Goal: Transaction & Acquisition: Book appointment/travel/reservation

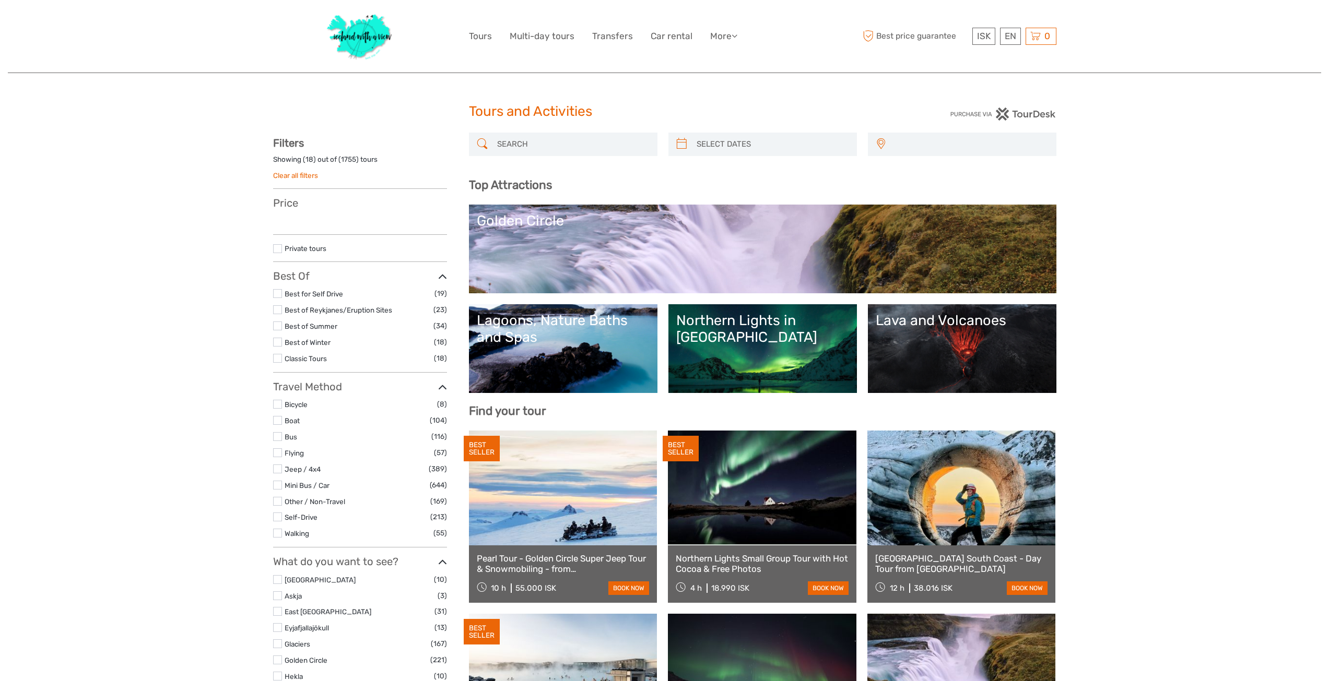
select select
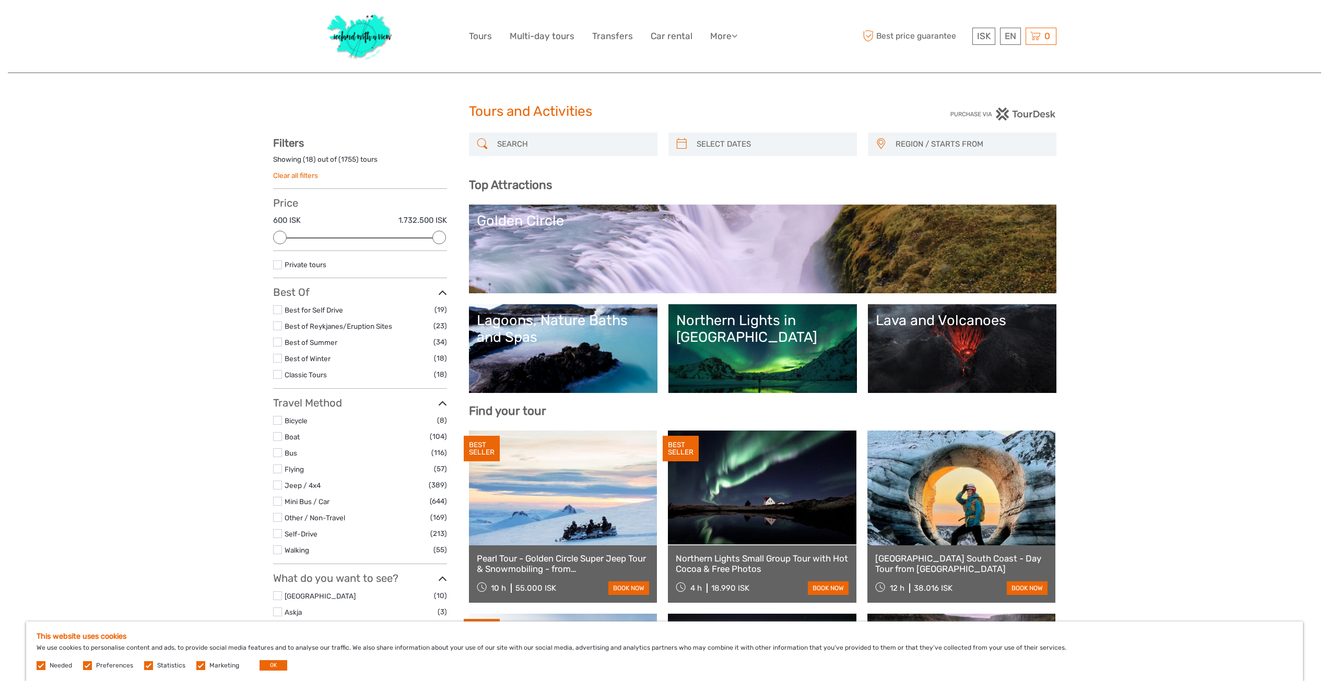
type input "03/09/2025"
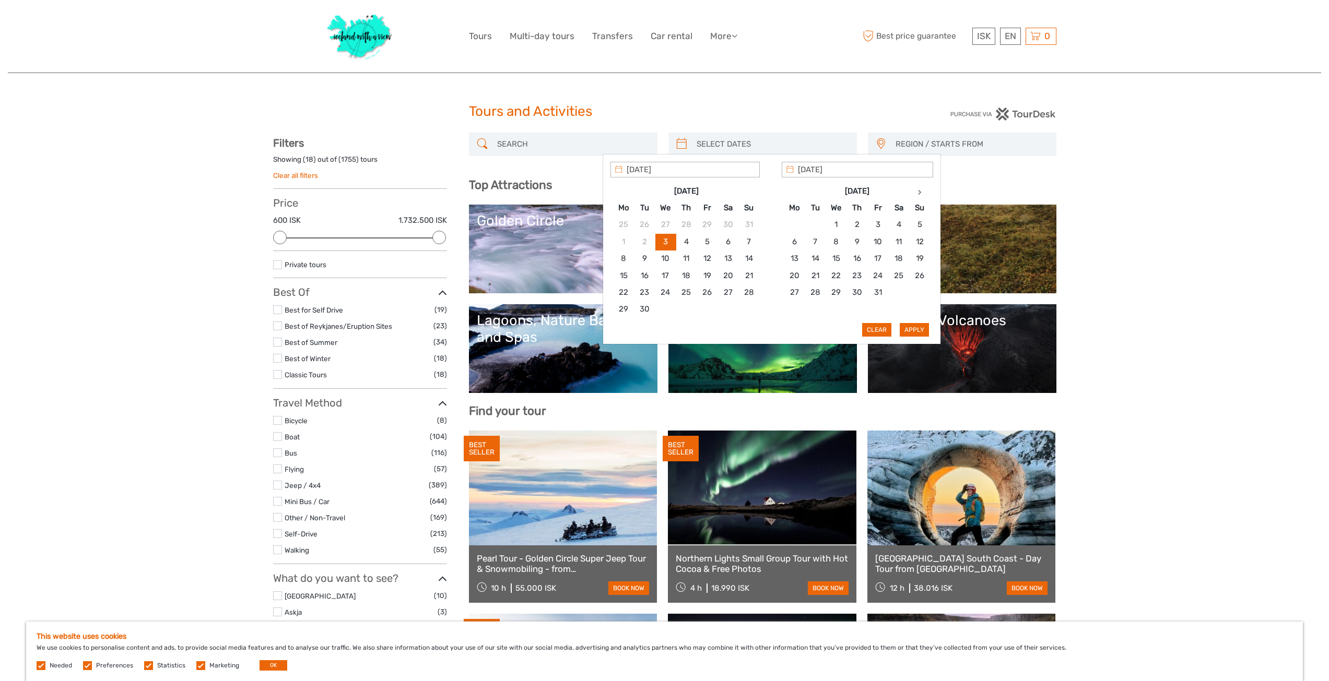
click at [729, 140] on input "search" at bounding box center [771, 144] width 159 height 18
type input "09/10/2025"
type input "04/10/2025"
click at [962, 144] on span "REGION / STARTS FROM" at bounding box center [971, 144] width 160 height 17
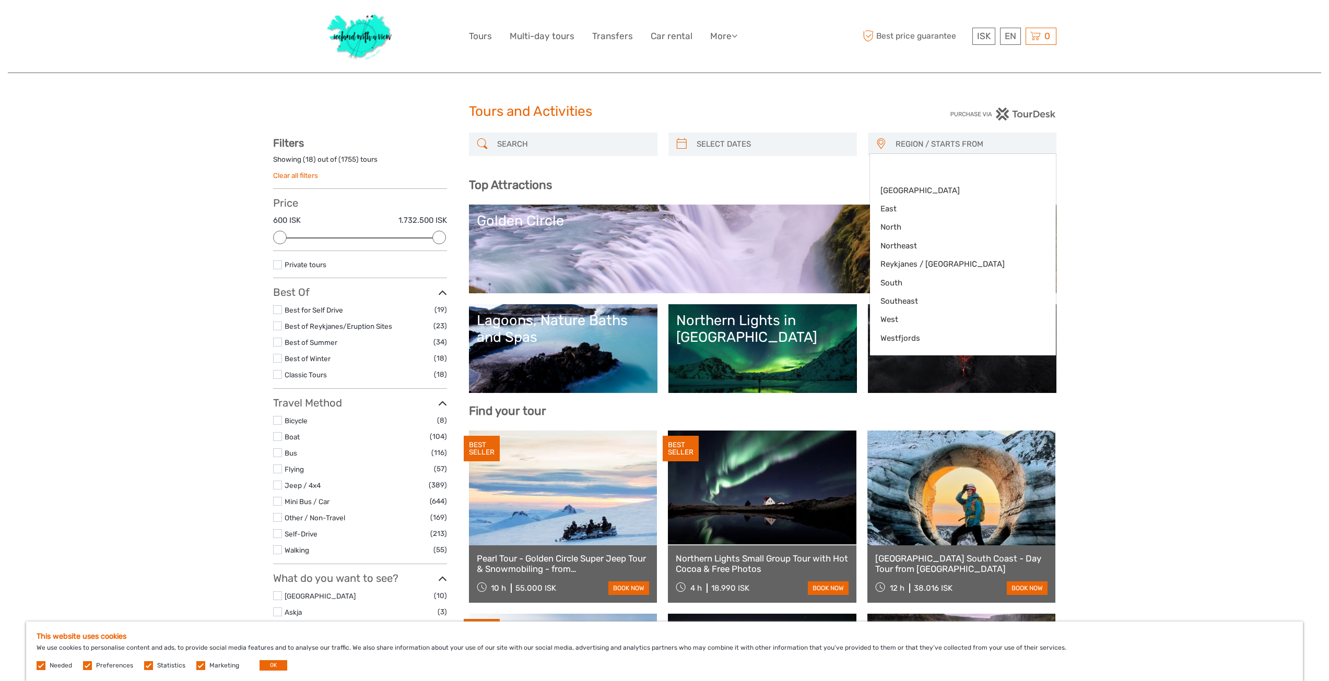
type input "[DATE]"
click at [720, 140] on input "search" at bounding box center [771, 144] width 159 height 18
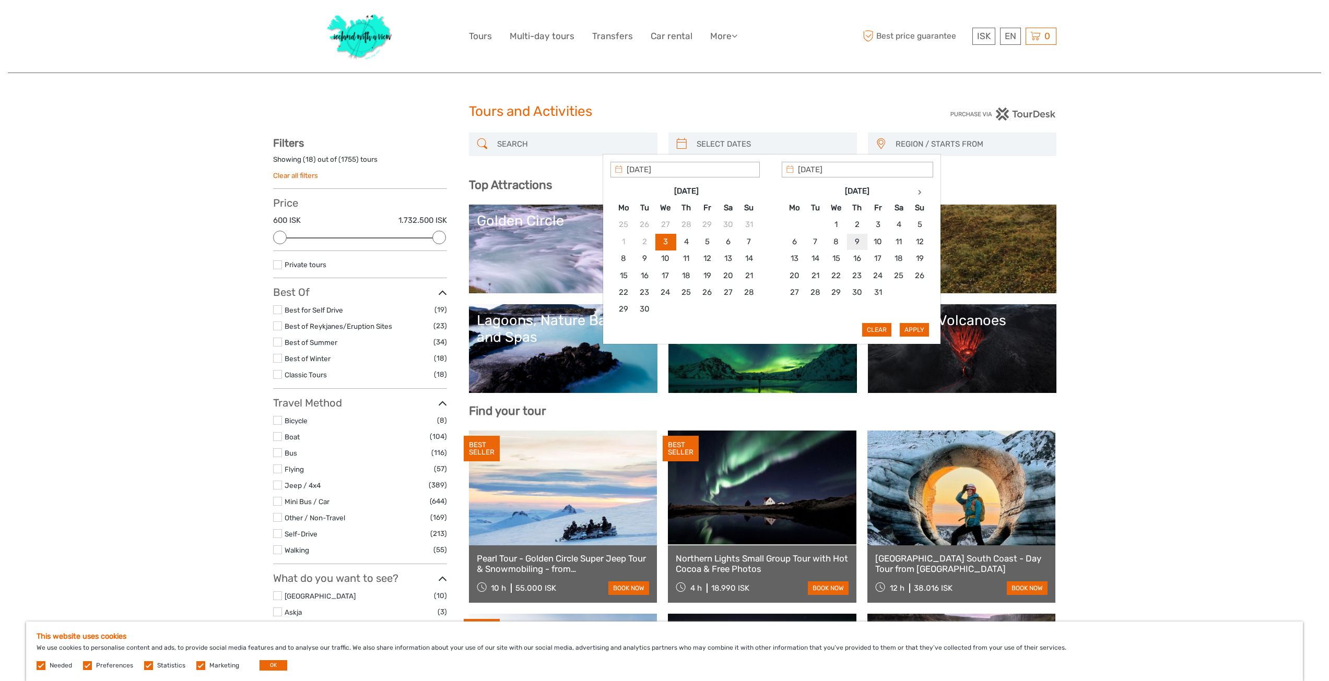
type input "09/10/2025"
click at [669, 170] on input "09/10/2025" at bounding box center [684, 170] width 149 height 16
click at [676, 170] on input "09/10/2025" at bounding box center [684, 170] width 149 height 16
type input "09/10/2025"
click at [847, 171] on input "09/10/2025" at bounding box center [857, 170] width 151 height 16
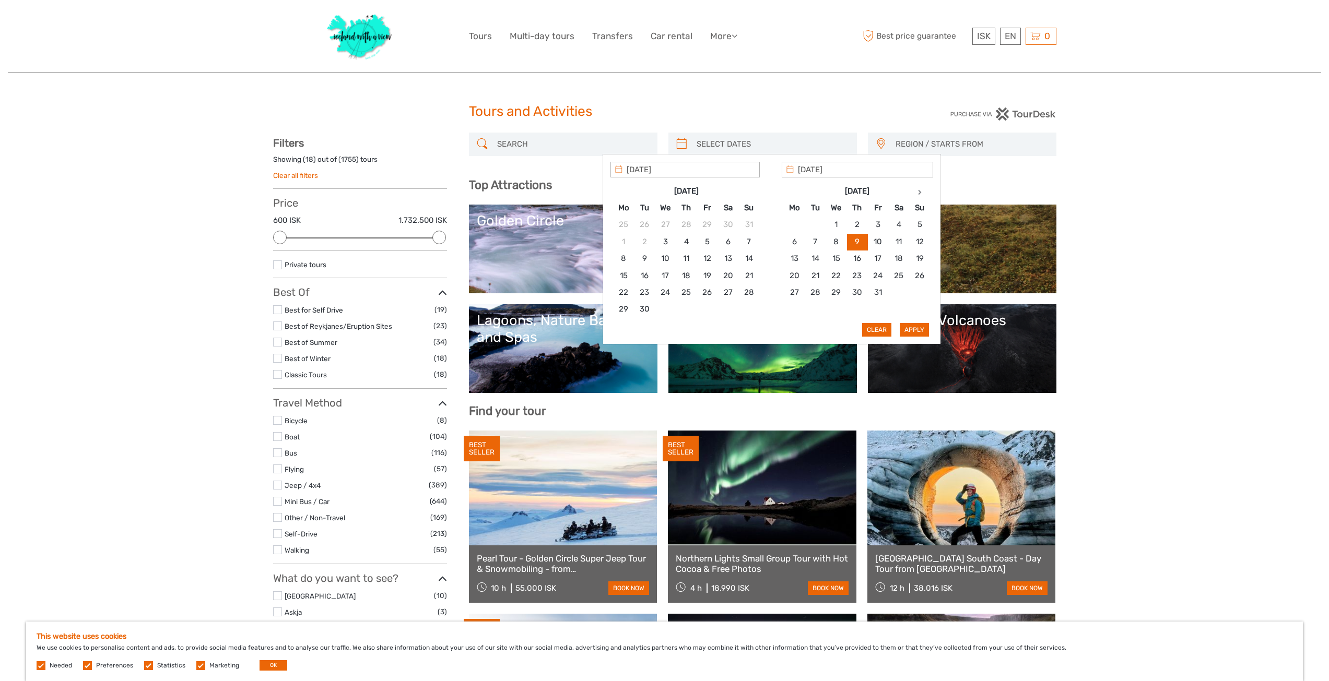
click at [765, 188] on div "Sep 2025 Mo Tu We Th Fr Sa Su 25 26 27 28 29 30 31 1 2 3 4 5 6 7 8 9 10 11 12 1…" at bounding box center [688, 250] width 156 height 141
type input "09/10/2025"
click at [919, 330] on button "Apply" at bounding box center [914, 330] width 29 height 14
type input "09/10/2025 - 09/10/2025"
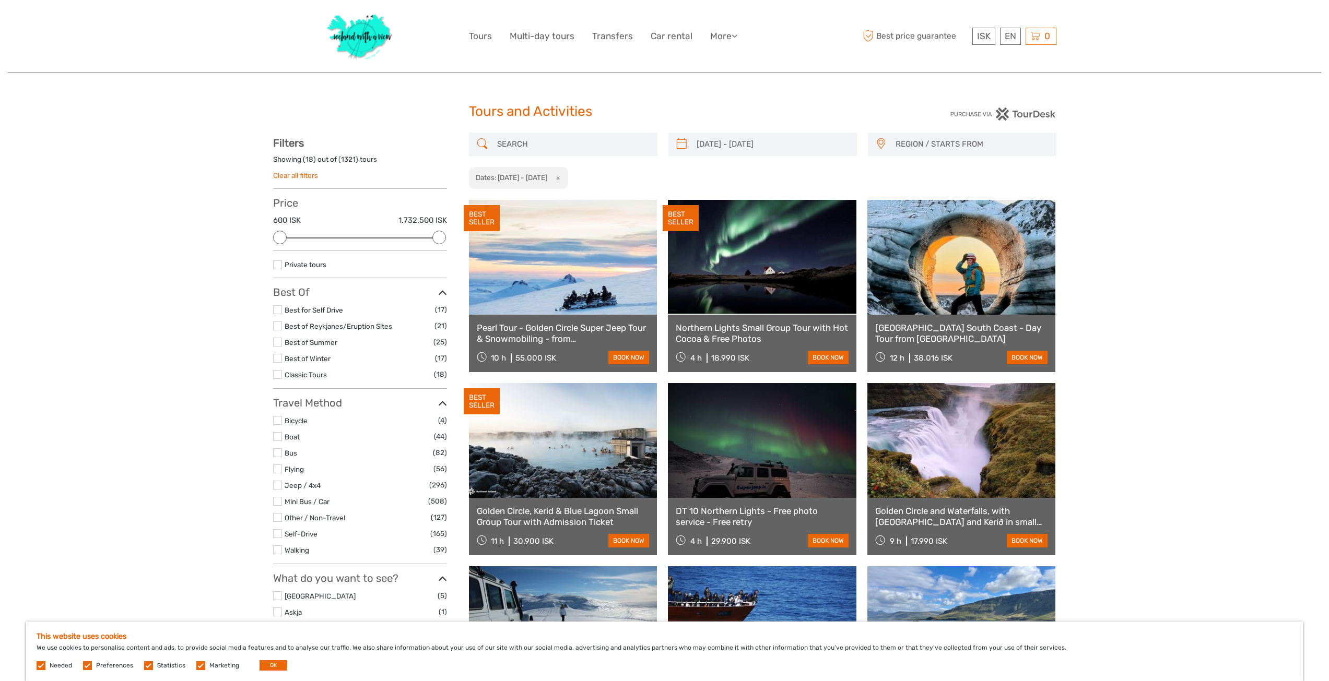
click at [948, 145] on span "REGION / STARTS FROM" at bounding box center [971, 144] width 160 height 17
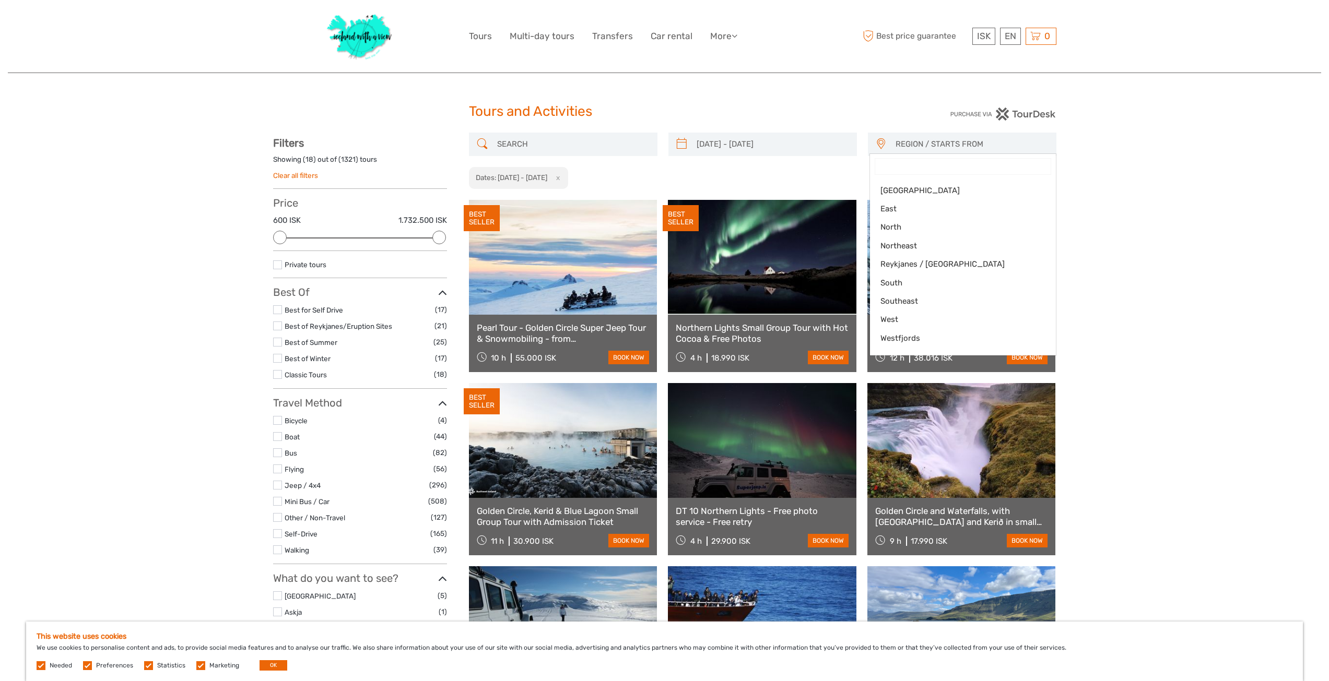
paste input "Jökulsárlón"
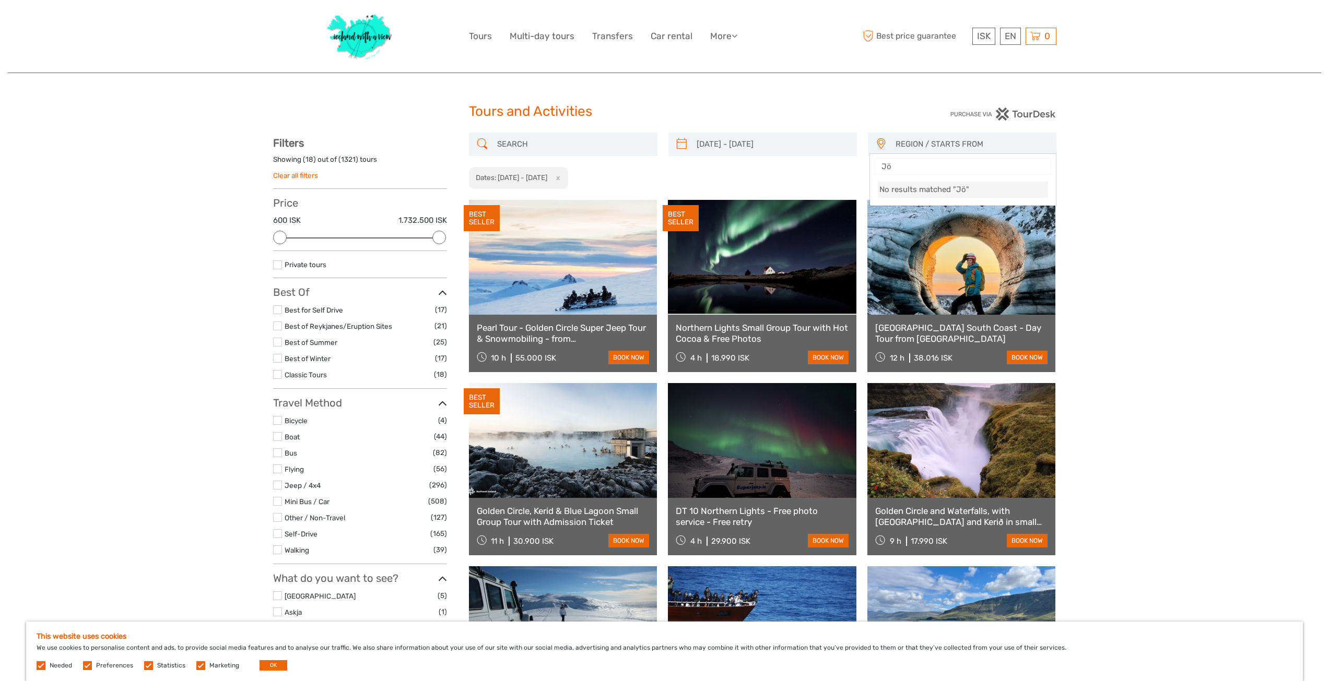
type input "J"
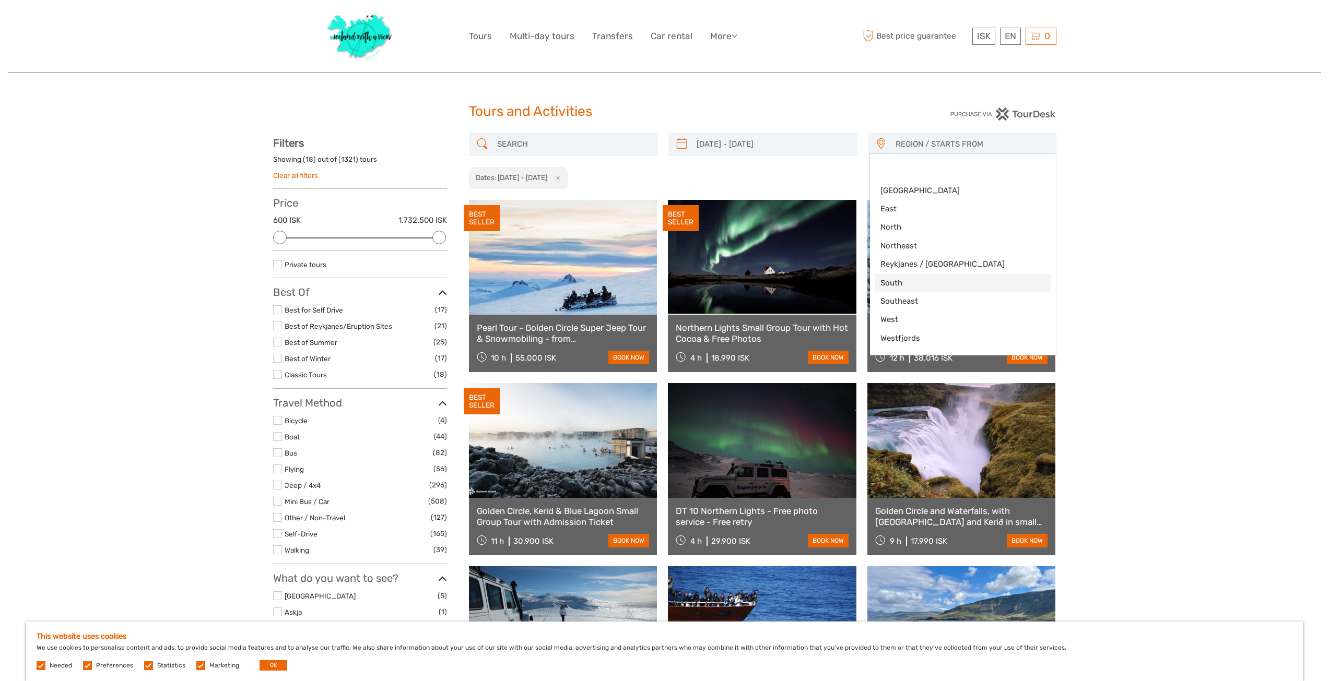
click at [905, 281] on span "South" at bounding box center [953, 283] width 147 height 11
select select "South"
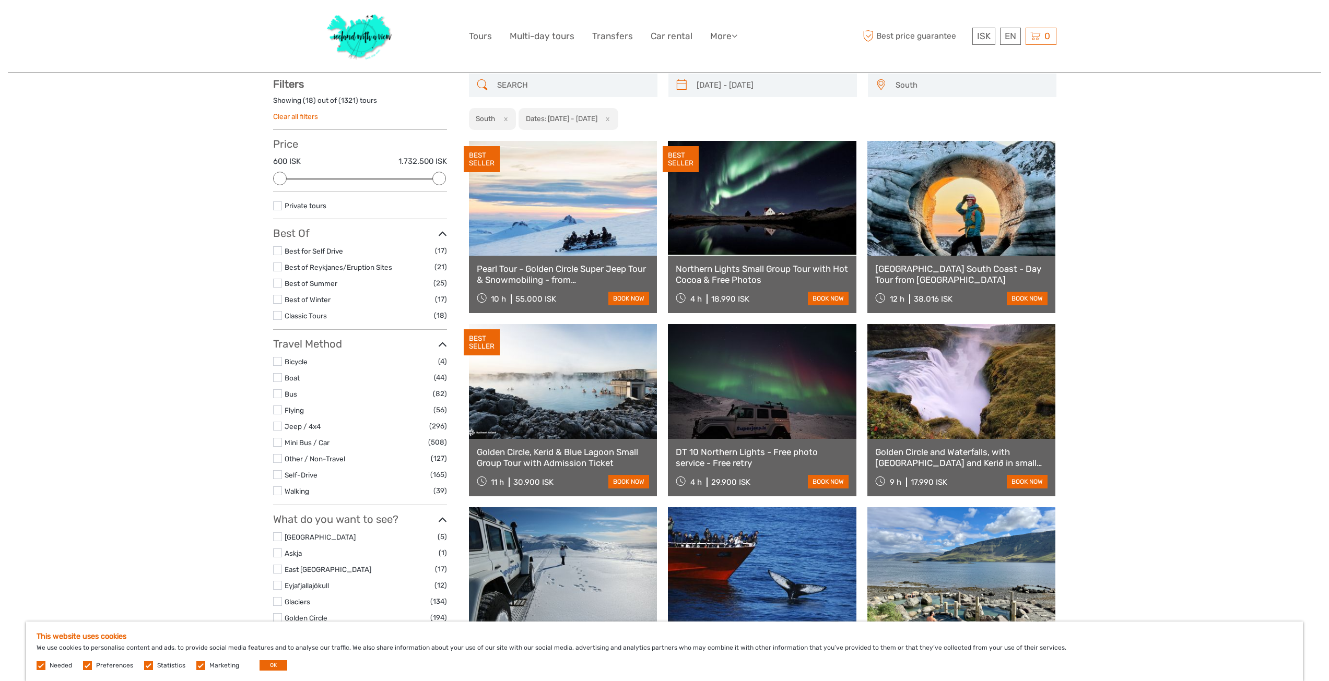
scroll to position [60, 0]
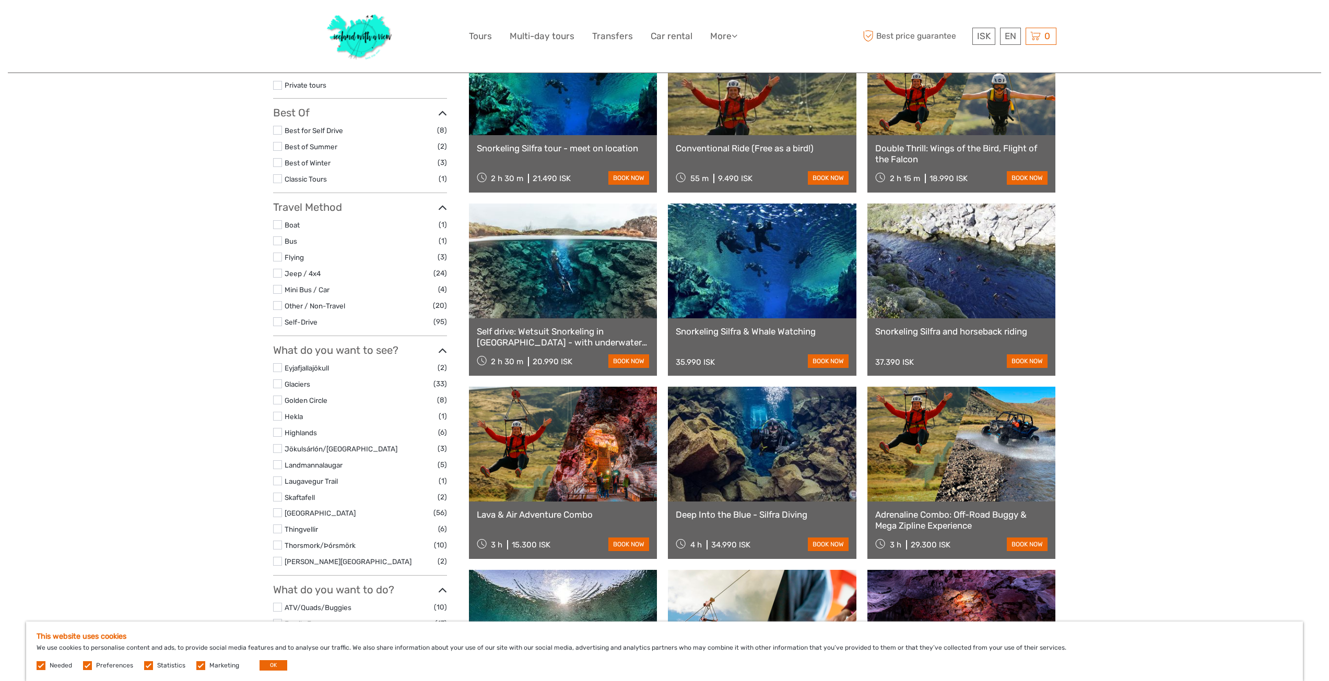
scroll to position [209, 0]
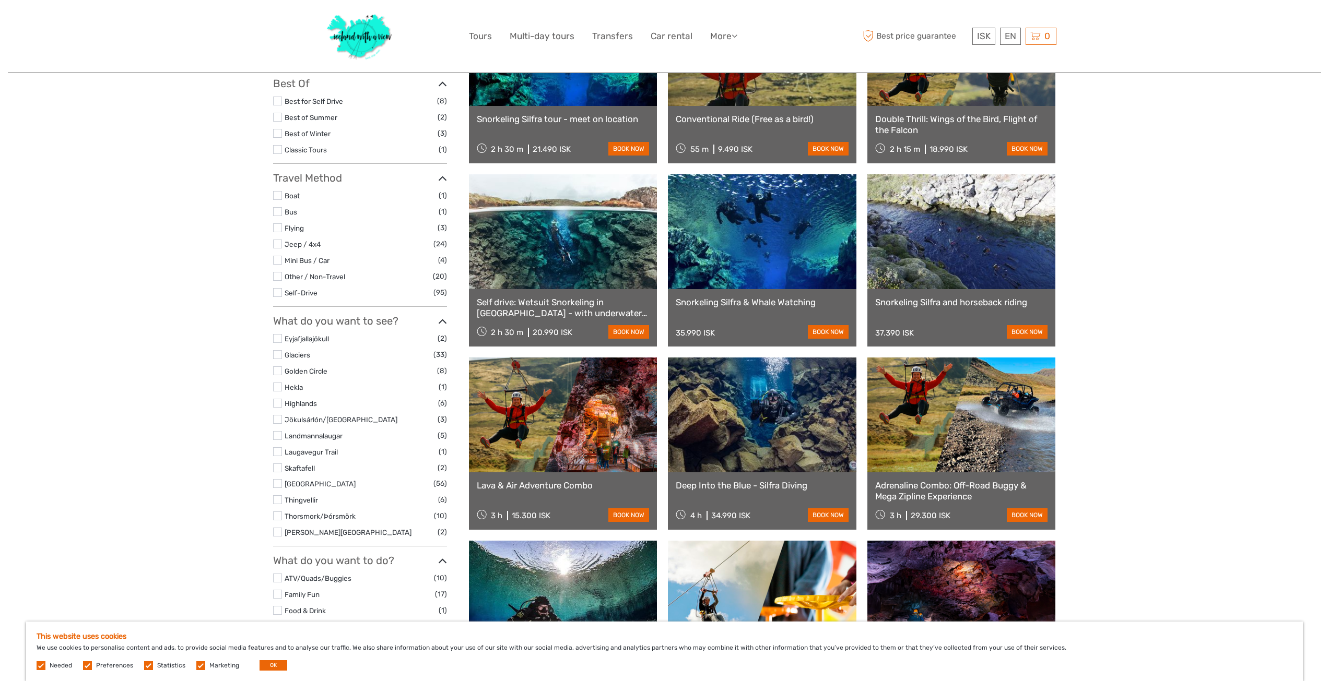
click at [278, 357] on label at bounding box center [277, 354] width 9 height 9
click at [0, 0] on input "checkbox" at bounding box center [0, 0] width 0 height 0
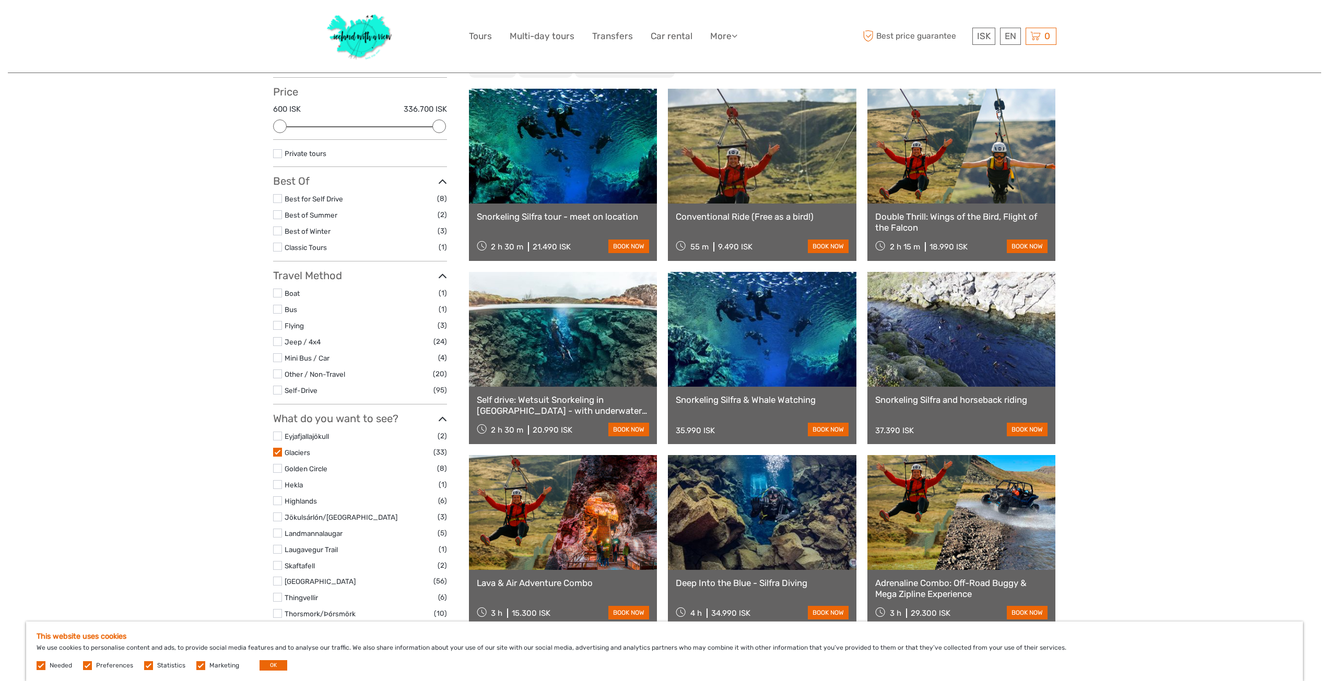
scroll to position [164, 0]
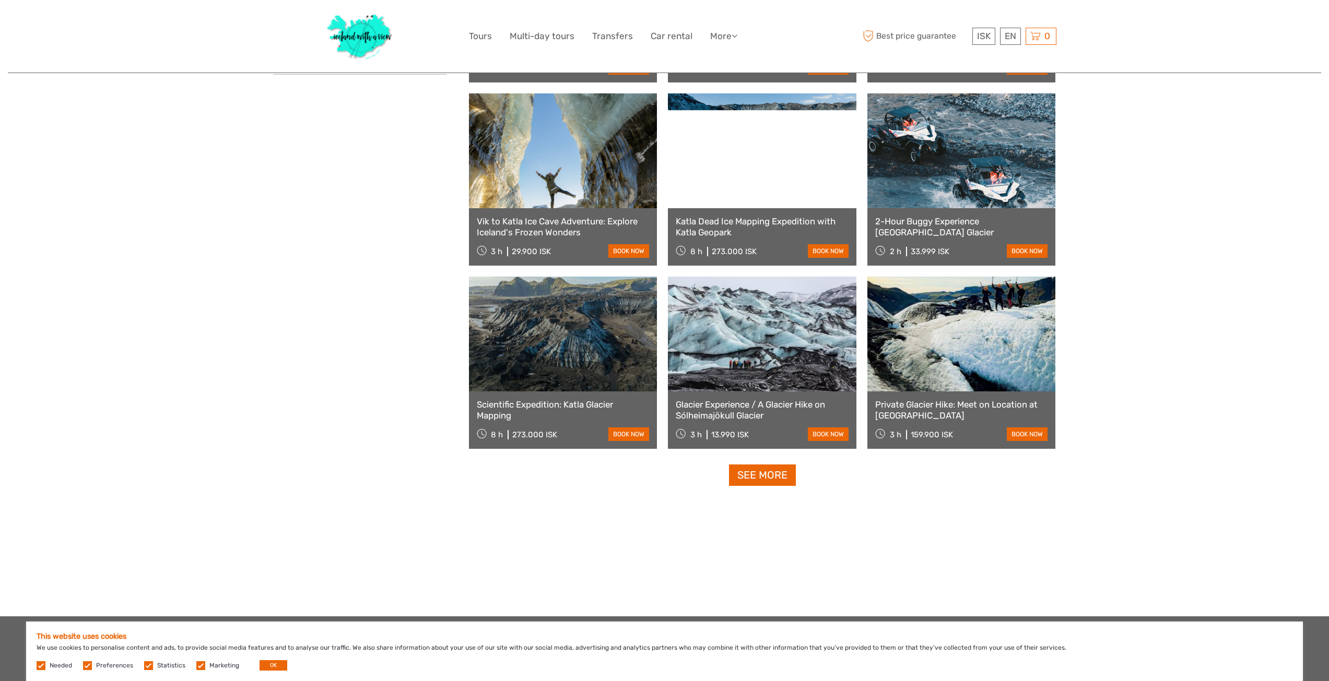
scroll to position [843, 0]
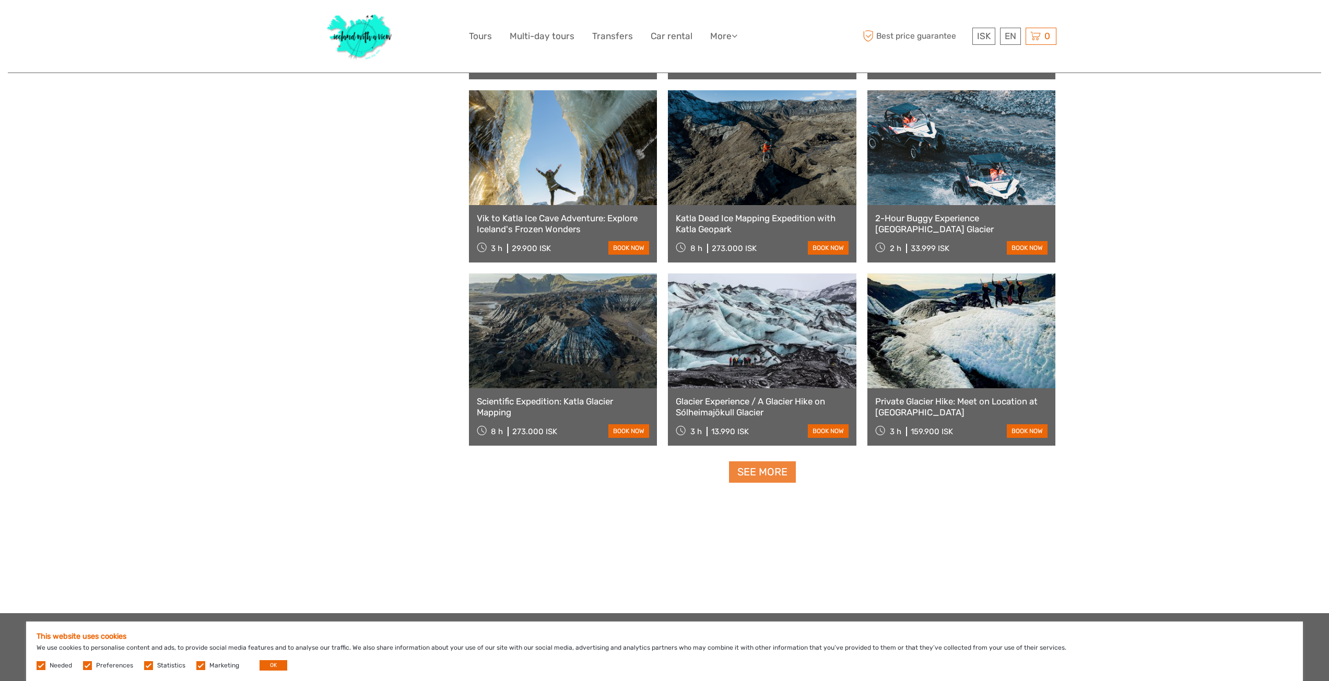
click at [772, 477] on link "See more" at bounding box center [762, 472] width 67 height 21
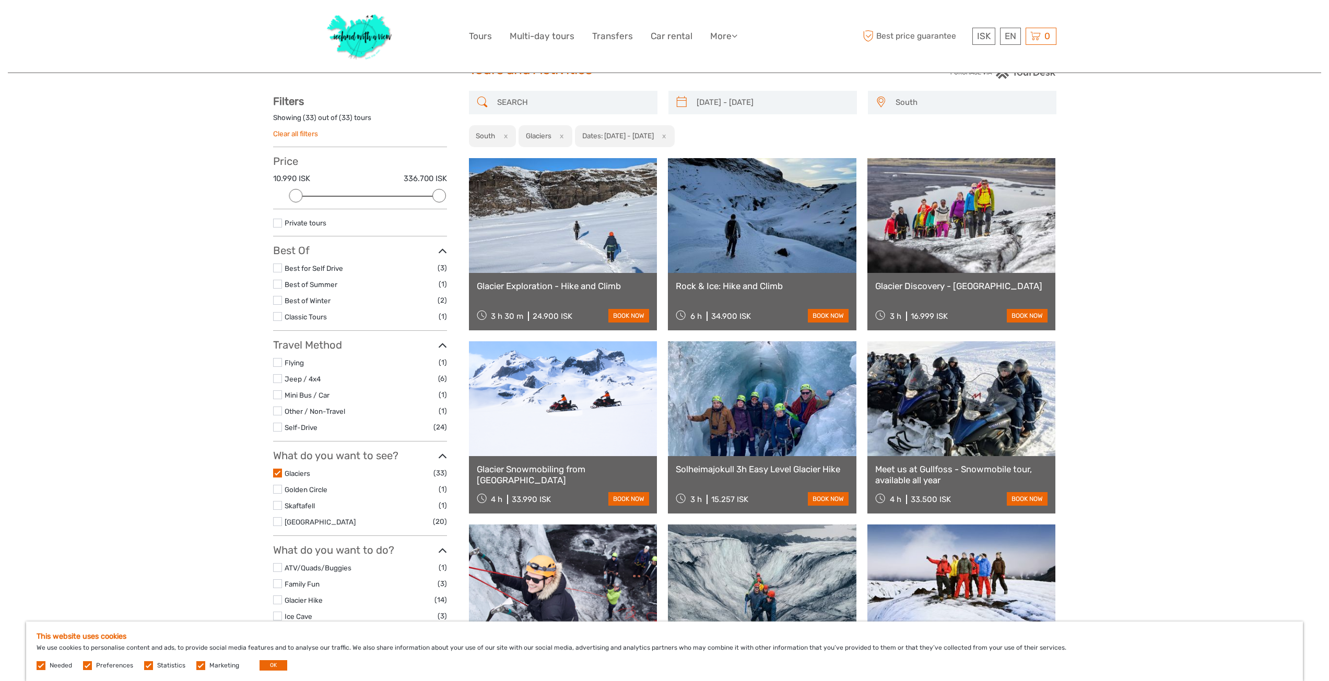
scroll to position [0, 0]
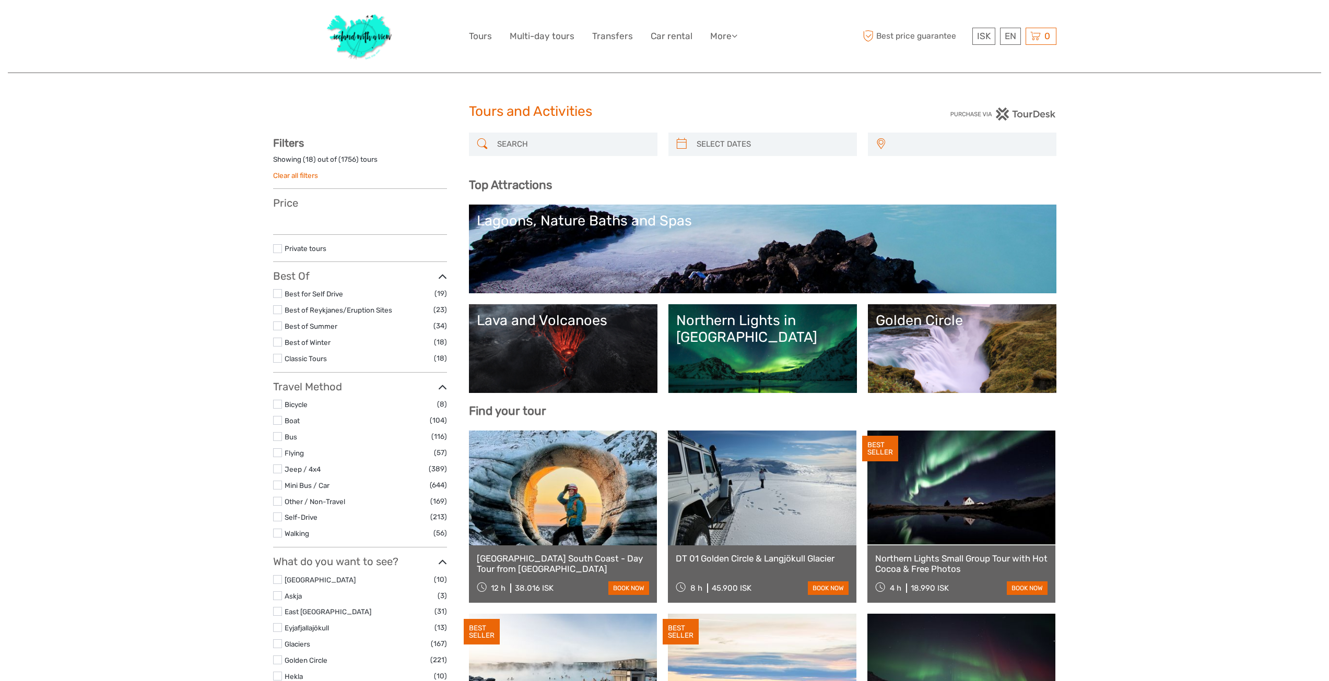
select select
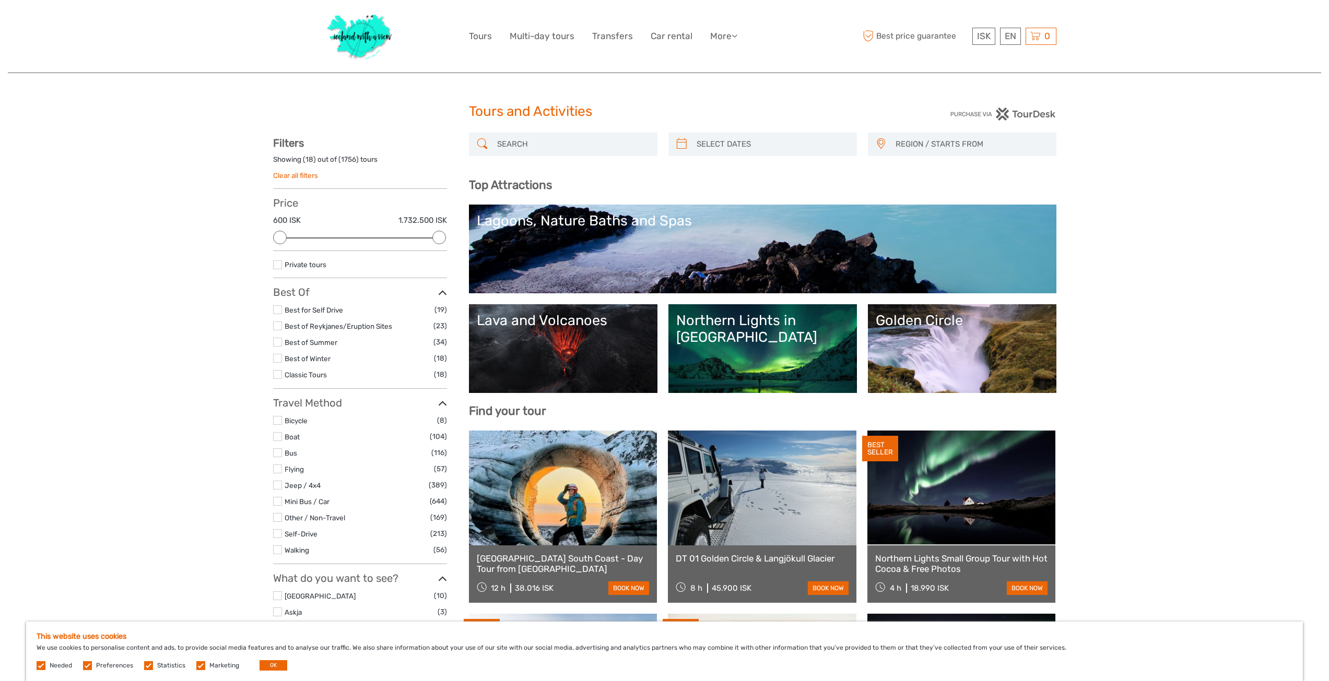
click at [550, 143] on input "search" at bounding box center [572, 144] width 159 height 18
paste input "Húsavík"
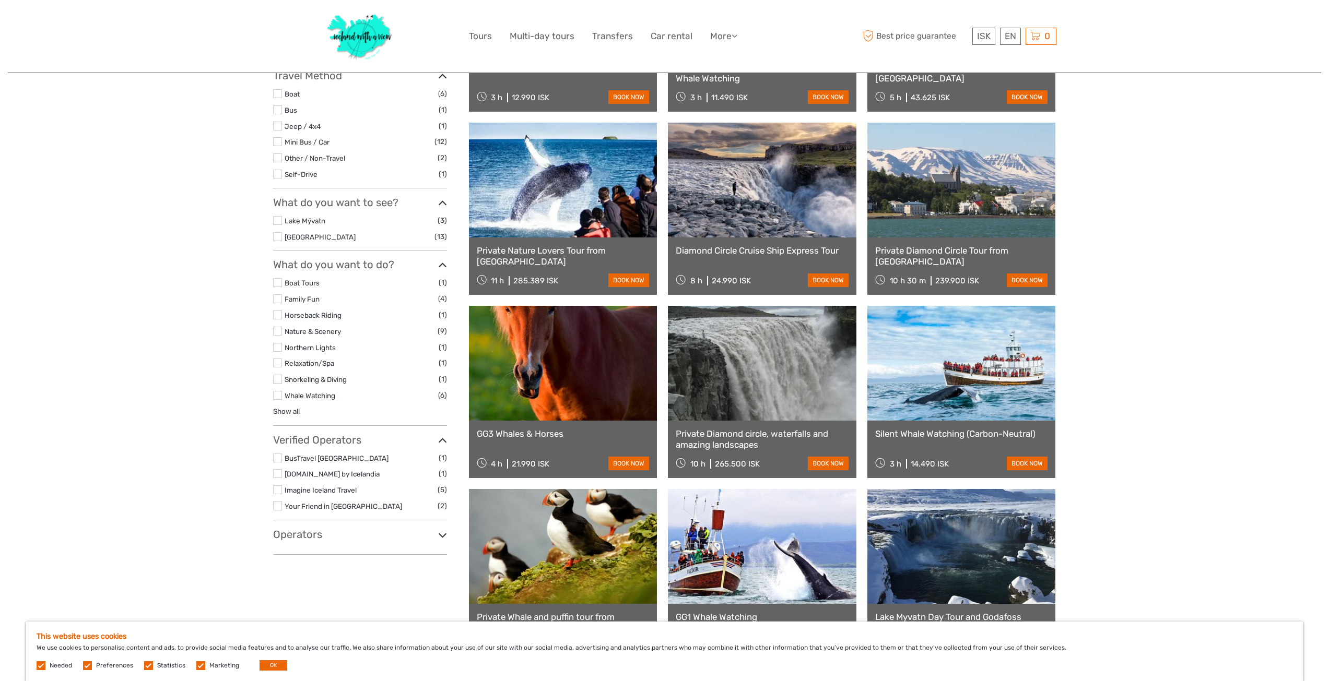
scroll to position [261, 0]
type input "Húsavík"
click at [1030, 462] on link "book now" at bounding box center [1027, 463] width 41 height 14
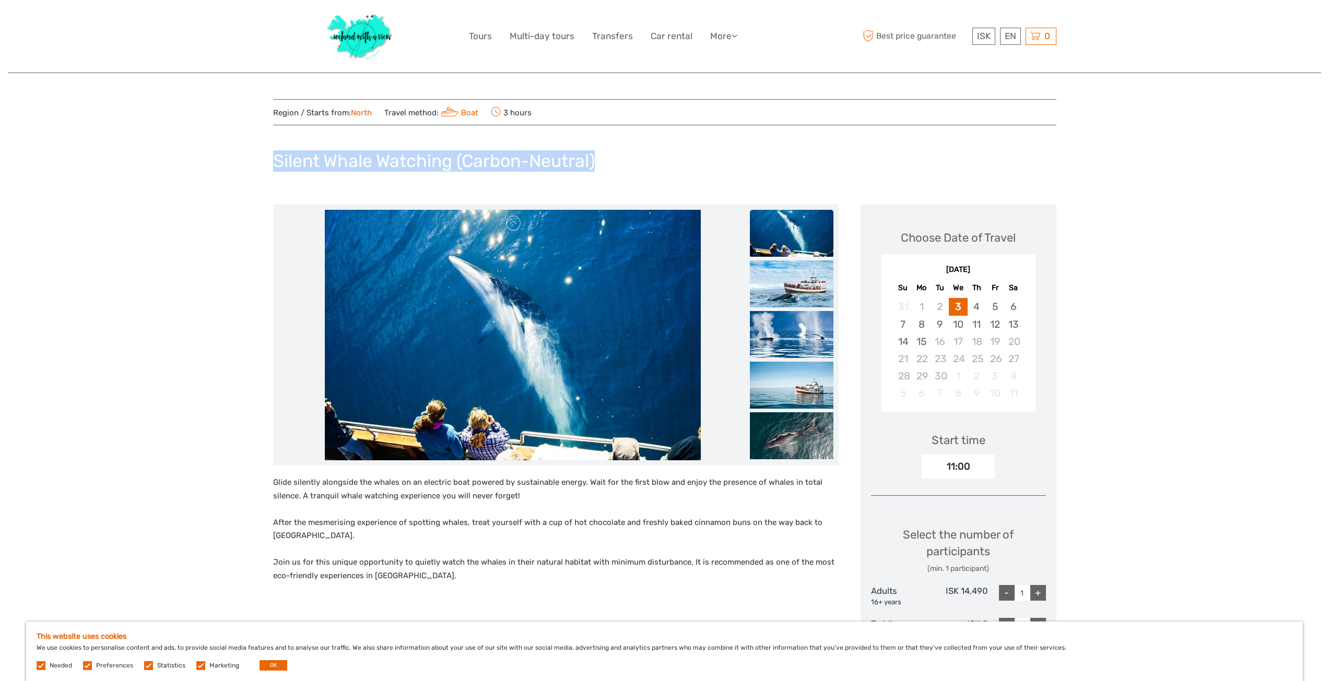
drag, startPoint x: 274, startPoint y: 160, endPoint x: 664, endPoint y: 177, distance: 390.4
click at [664, 177] on div "Silent Whale Watching (Carbon-Neutral)" at bounding box center [664, 165] width 783 height 38
copy h1 "Silent Whale Watching (Carbon-Neutral)"
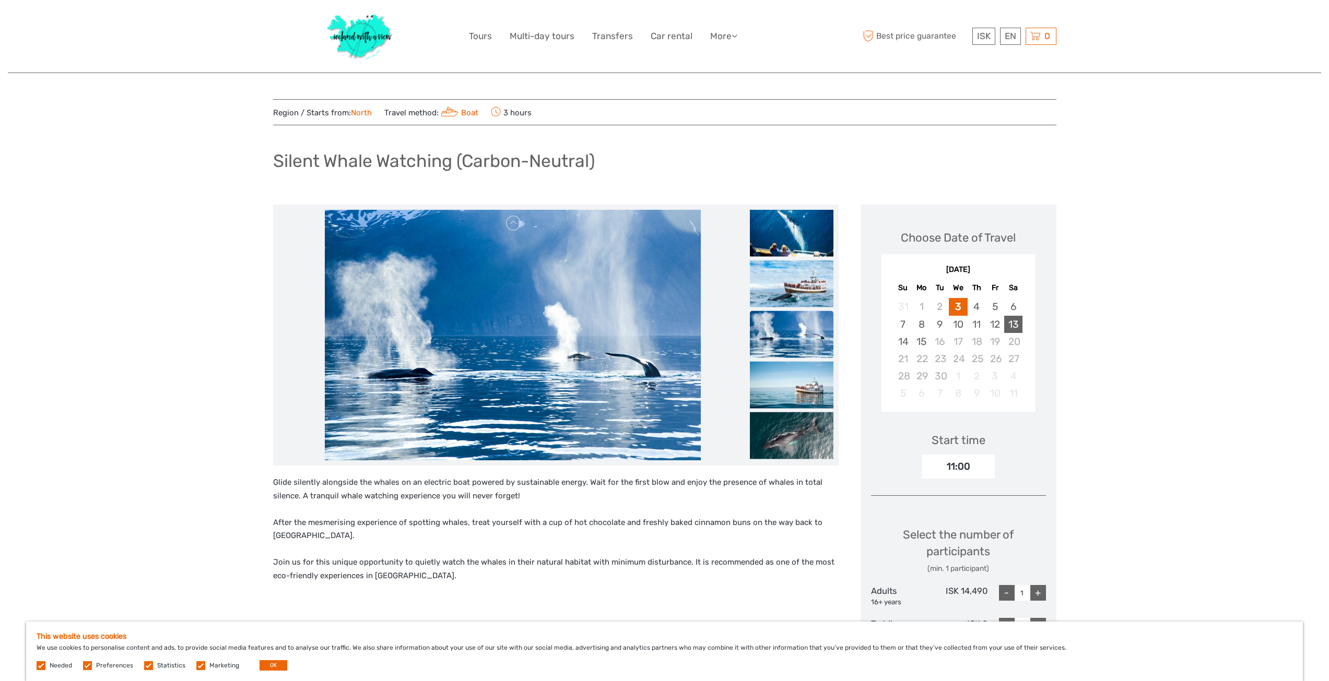
click at [1009, 322] on div "13" at bounding box center [1013, 324] width 18 height 17
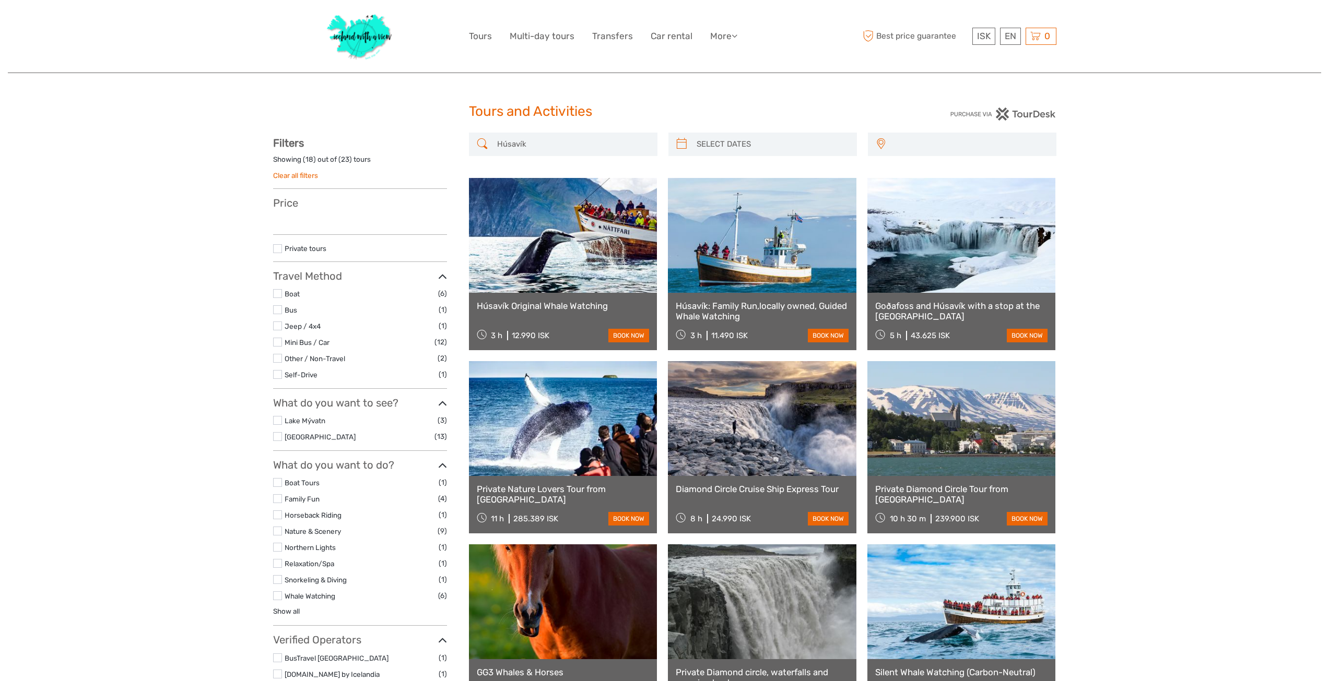
select select
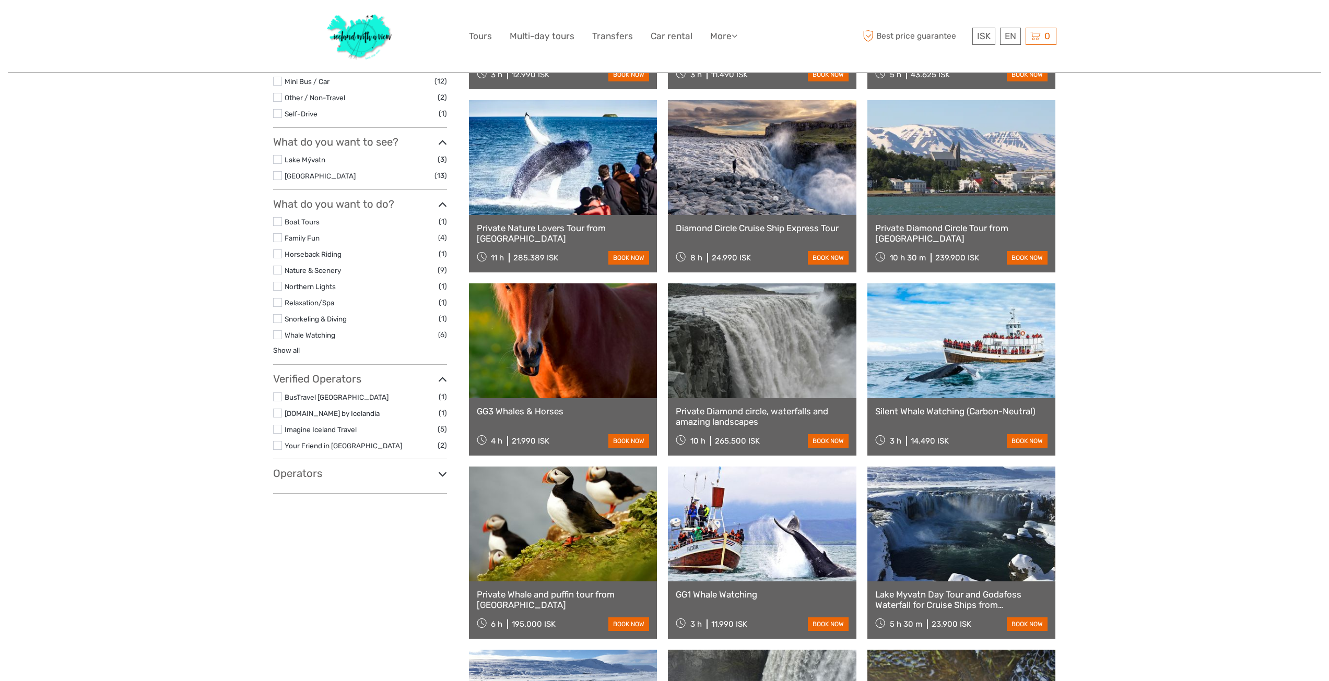
select select
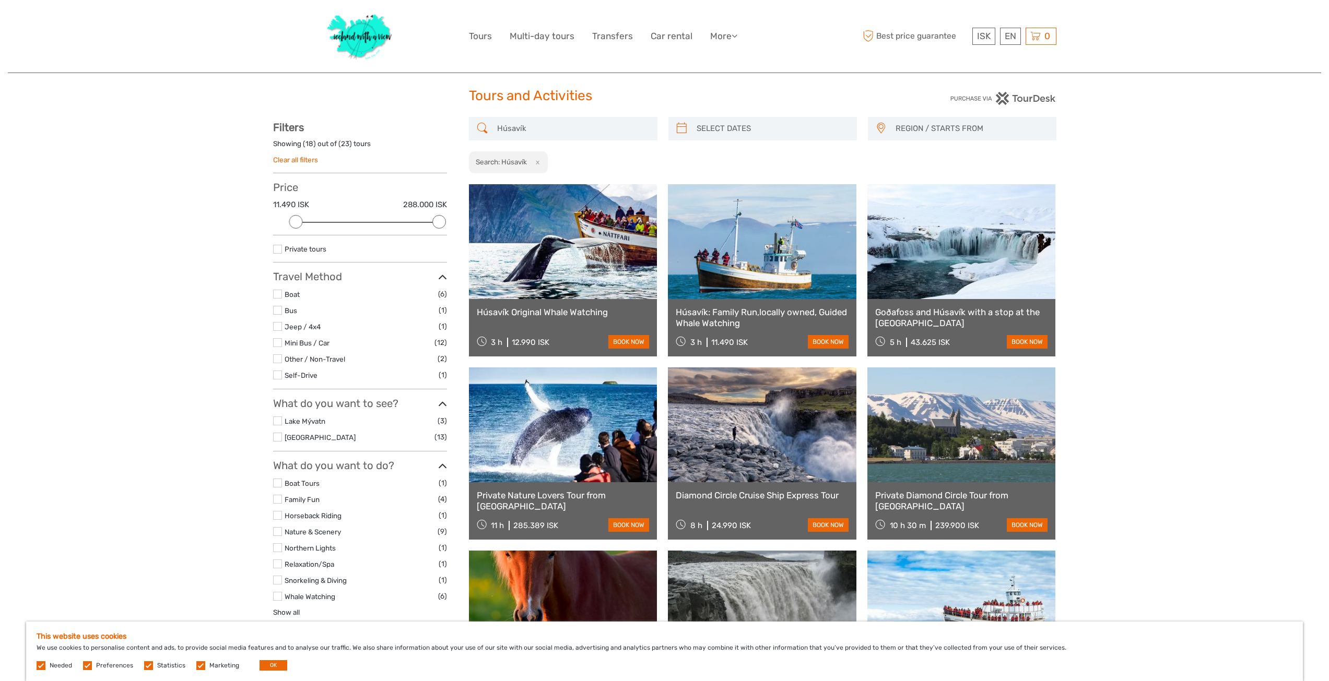
scroll to position [0, 0]
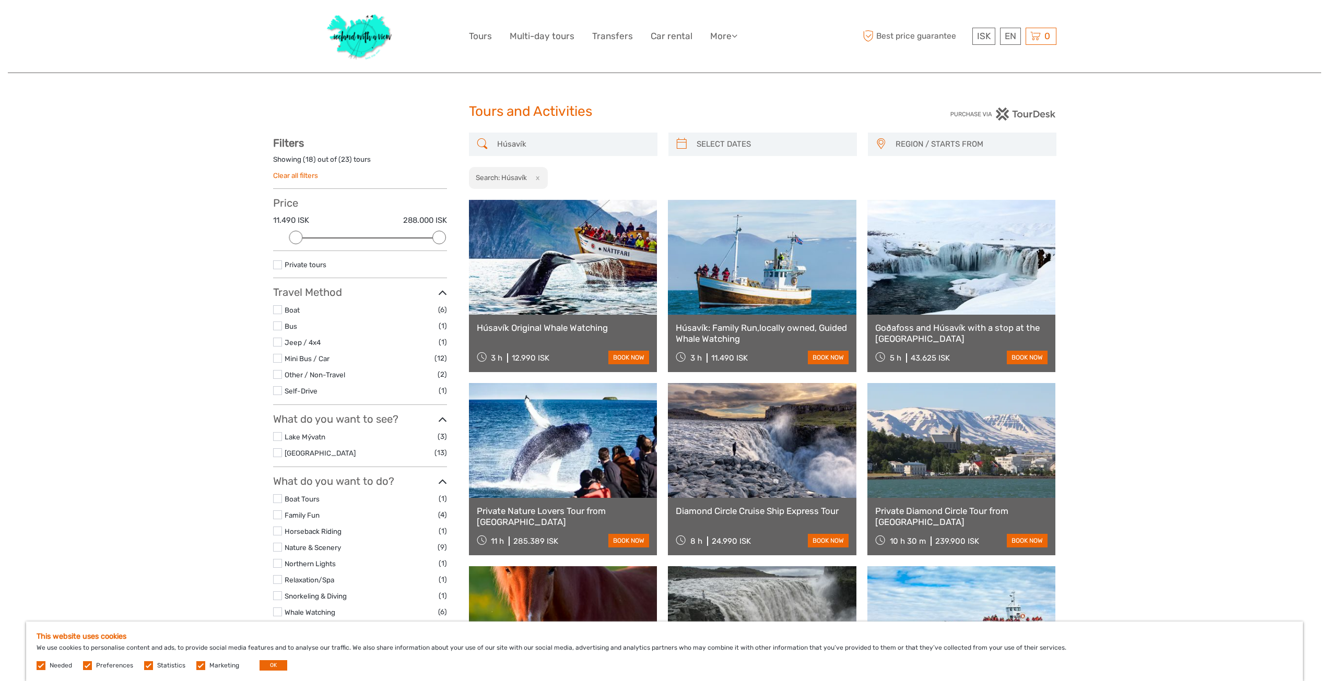
click at [546, 310] on link at bounding box center [563, 257] width 189 height 115
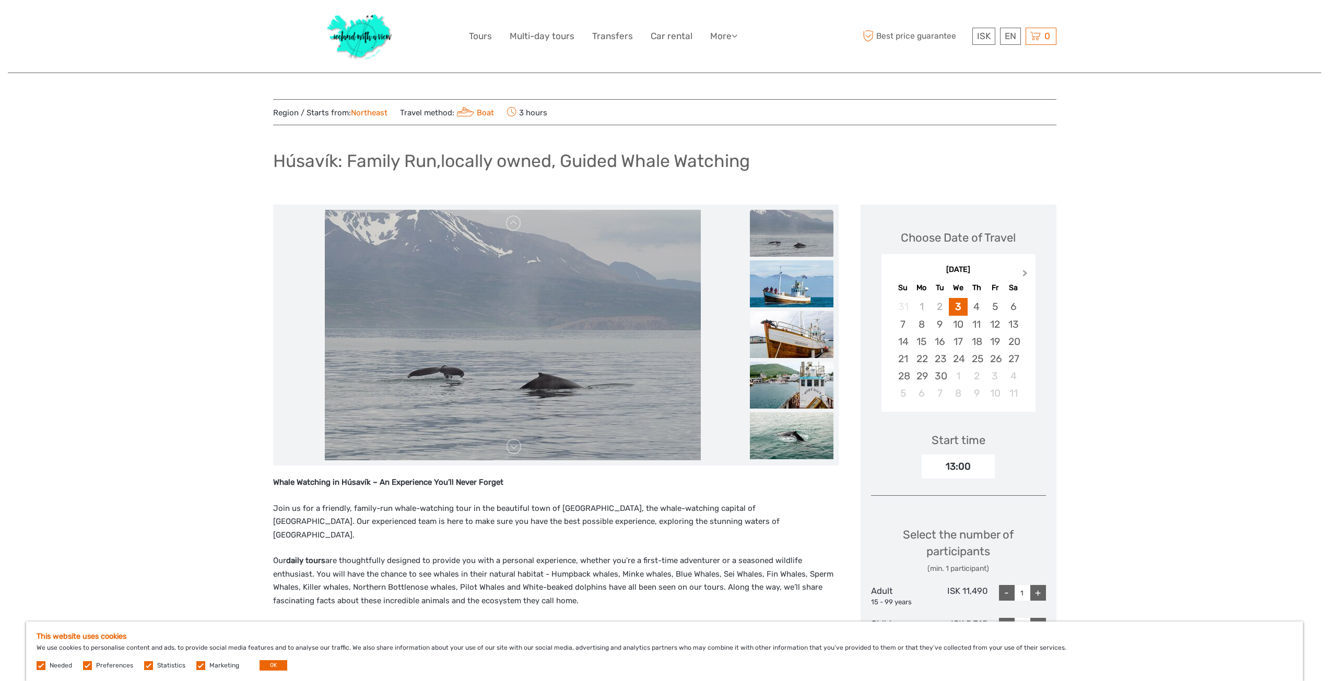
click at [1026, 275] on button "Next Month" at bounding box center [1026, 275] width 17 height 17
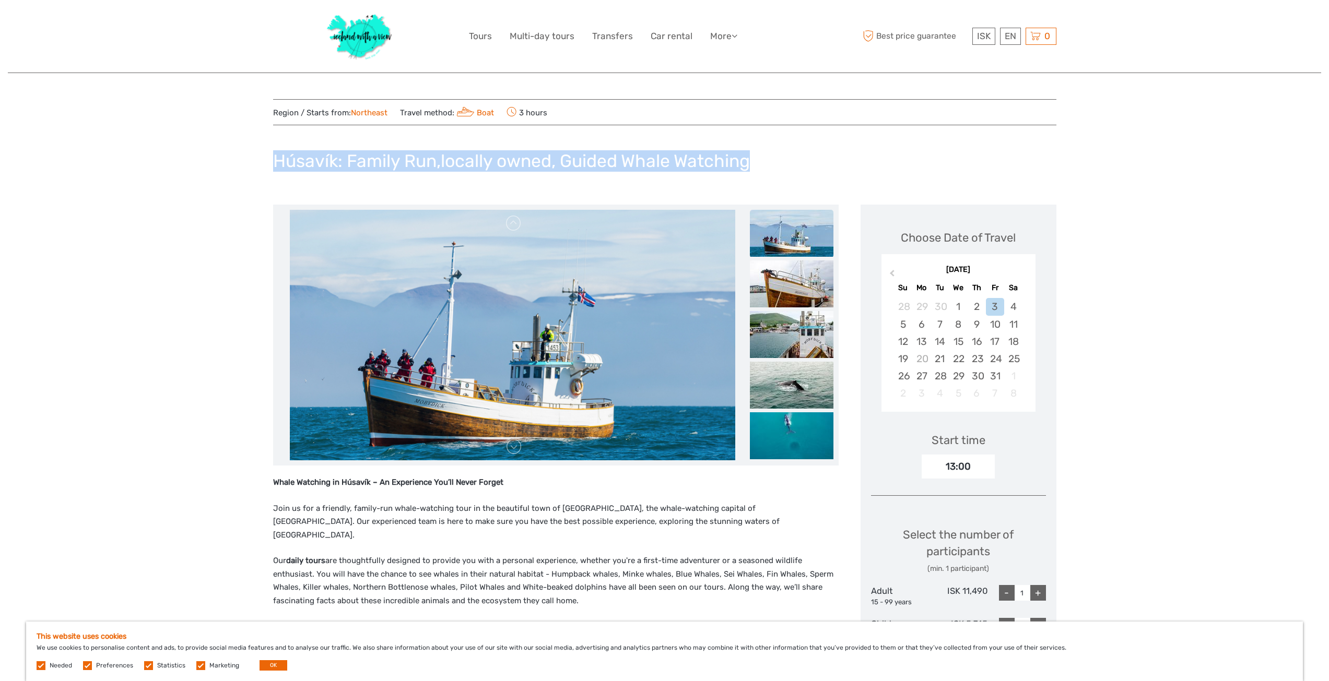
drag, startPoint x: 276, startPoint y: 159, endPoint x: 770, endPoint y: 151, distance: 494.0
click at [770, 151] on div "Húsavík: Family Run,locally owned, Guided Whale Watching" at bounding box center [664, 165] width 783 height 38
copy h1 "Húsavík: Family Run,locally owned, Guided Whale Watching"
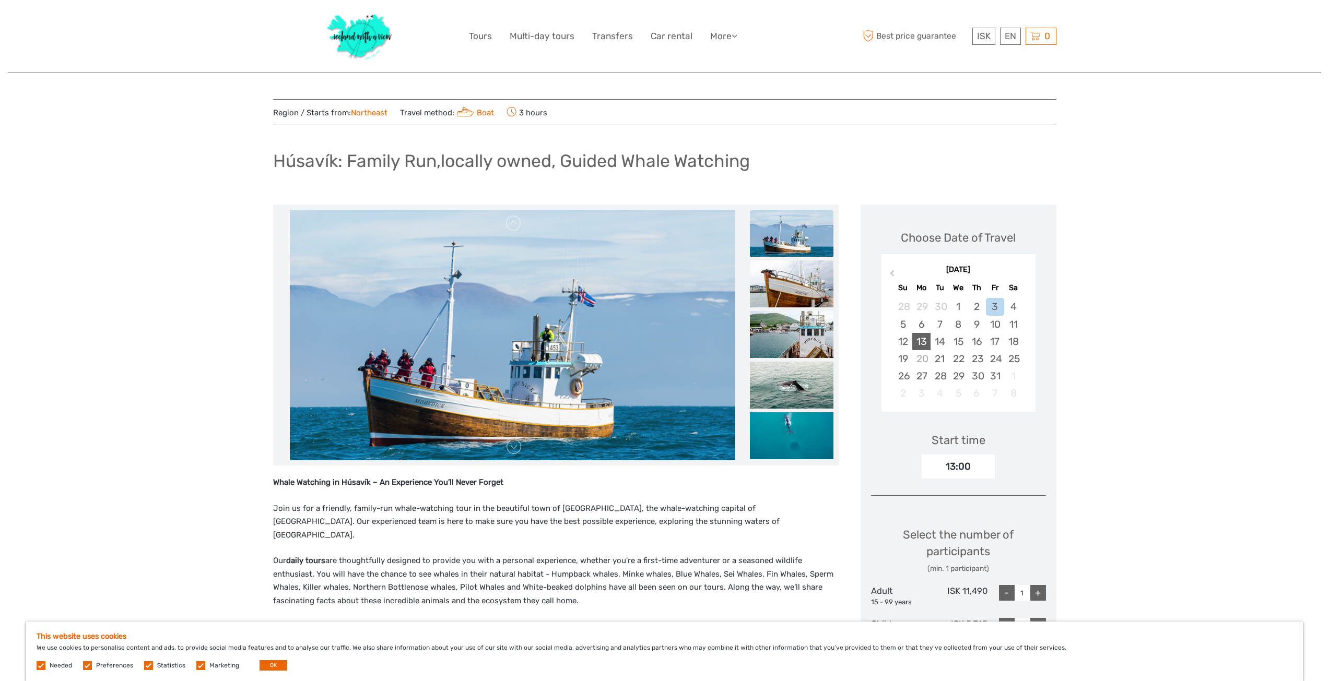
click at [921, 338] on div "13" at bounding box center [921, 341] width 18 height 17
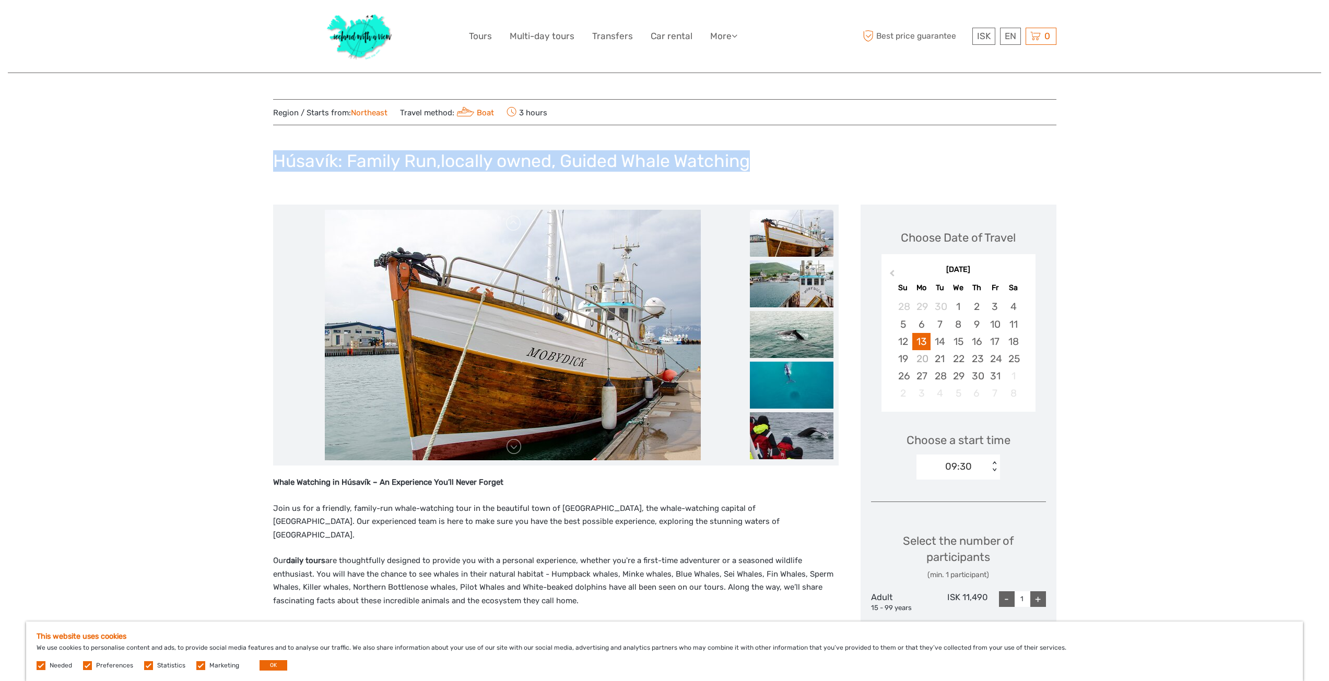
drag, startPoint x: 277, startPoint y: 159, endPoint x: 780, endPoint y: 172, distance: 502.5
click at [780, 172] on div "Húsavík: Family Run,locally owned, Guided Whale Watching" at bounding box center [664, 165] width 783 height 38
copy h1 "Húsavík: Family Run,locally owned, Guided Whale Watching"
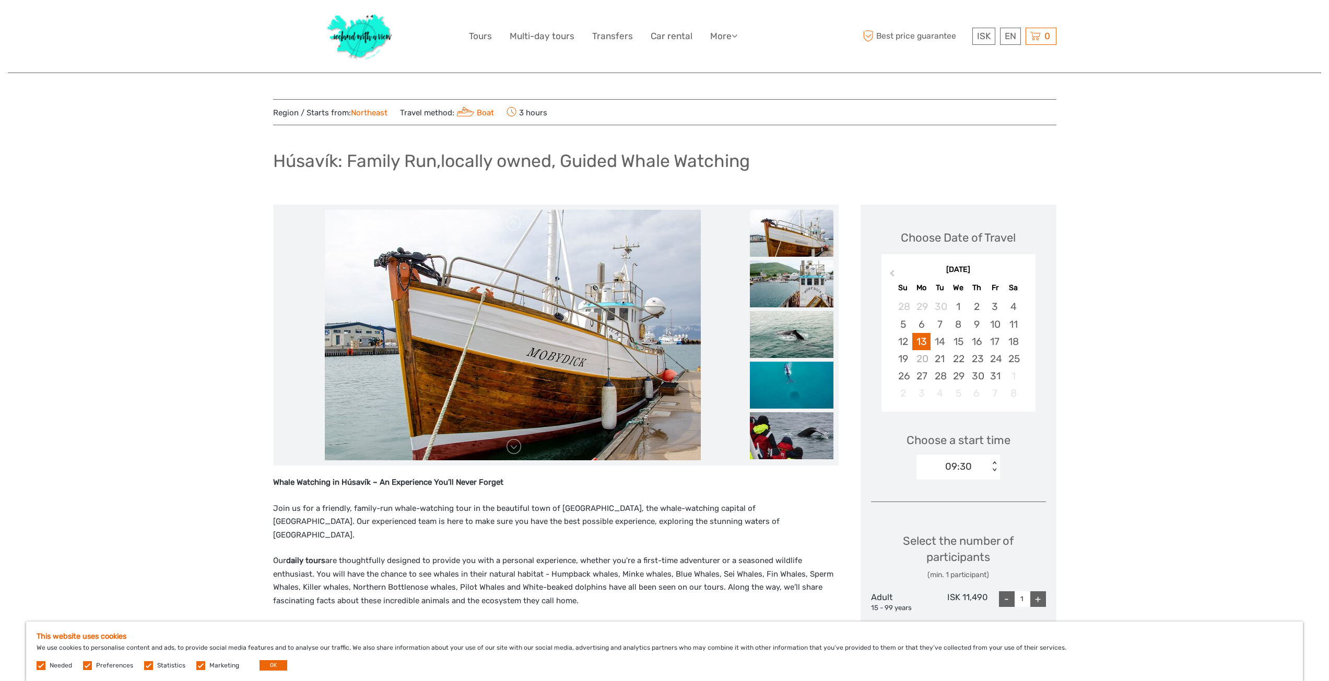
drag, startPoint x: 372, startPoint y: 203, endPoint x: 362, endPoint y: 157, distance: 47.0
drag, startPoint x: 349, startPoint y: 158, endPoint x: 439, endPoint y: 145, distance: 91.3
click at [434, 156] on h1 "Húsavík: Family Run,locally owned, Guided Whale Watching" at bounding box center [511, 160] width 477 height 21
copy h1 "Family Run"
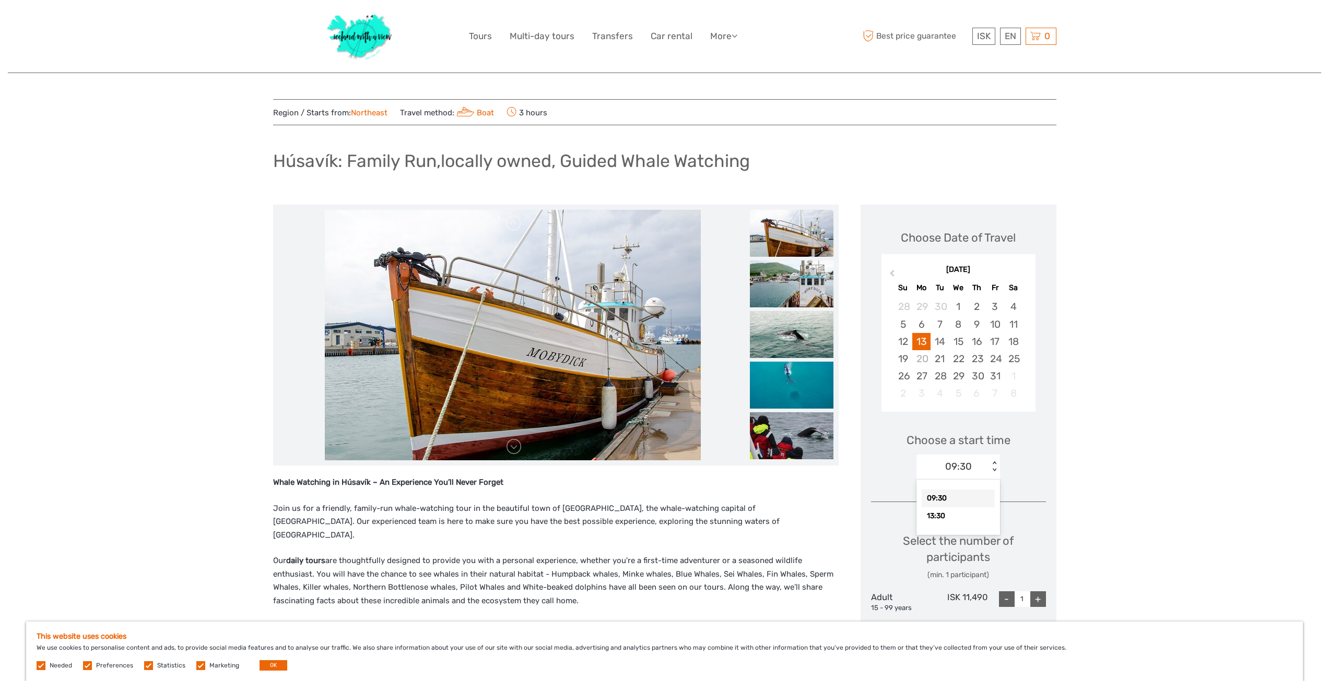
click at [996, 469] on div "< >" at bounding box center [994, 467] width 9 height 11
click at [967, 514] on div "13:30" at bounding box center [958, 517] width 73 height 18
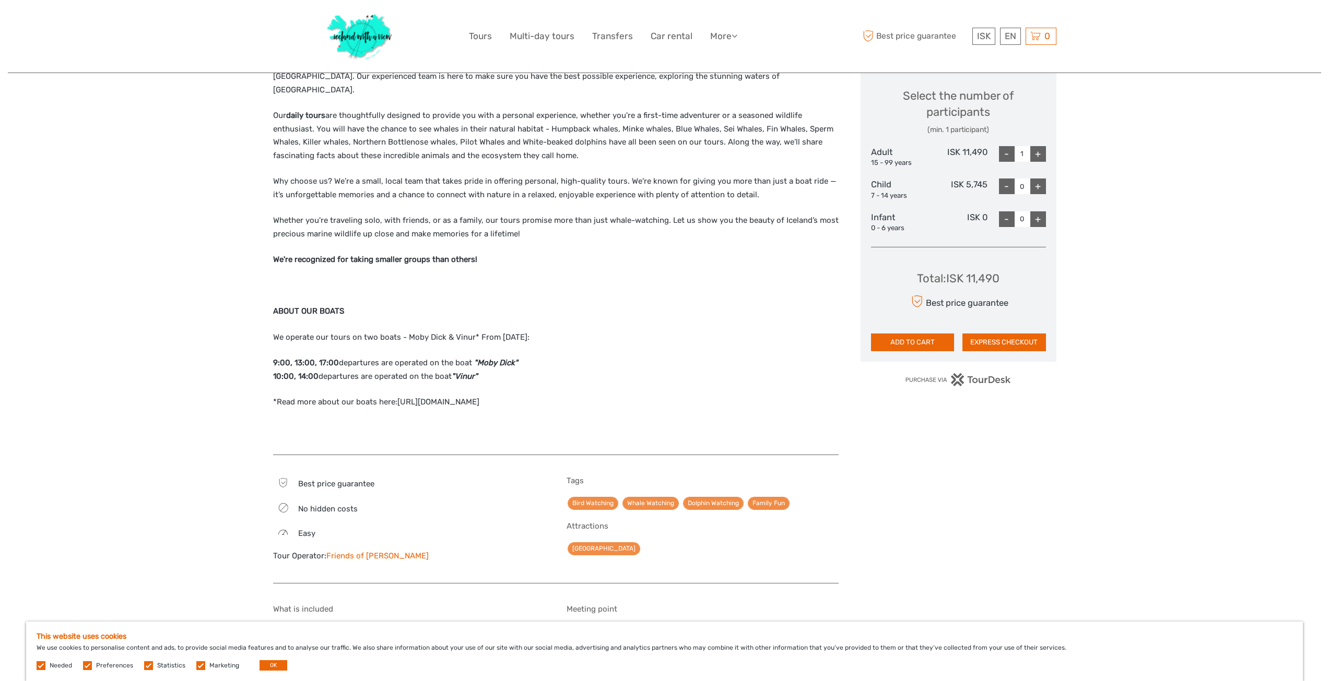
scroll to position [574, 0]
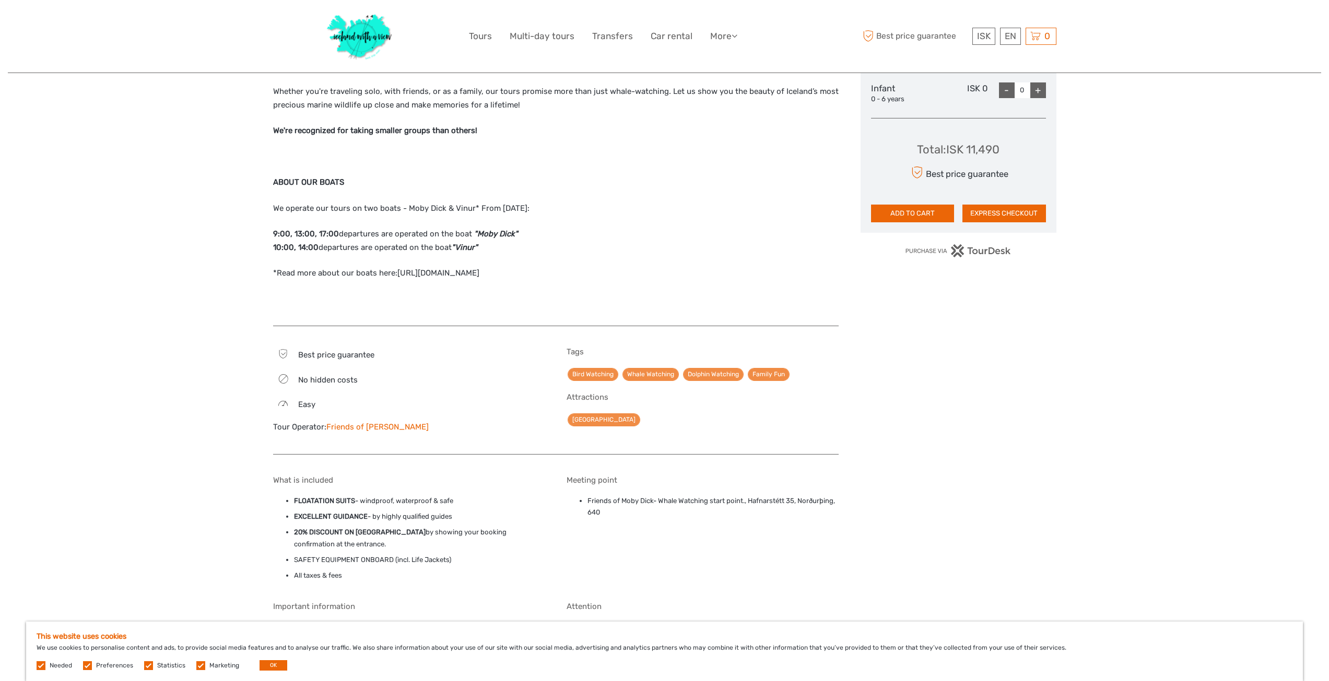
click at [343, 422] on link "Friends of [PERSON_NAME]" at bounding box center [377, 426] width 102 height 9
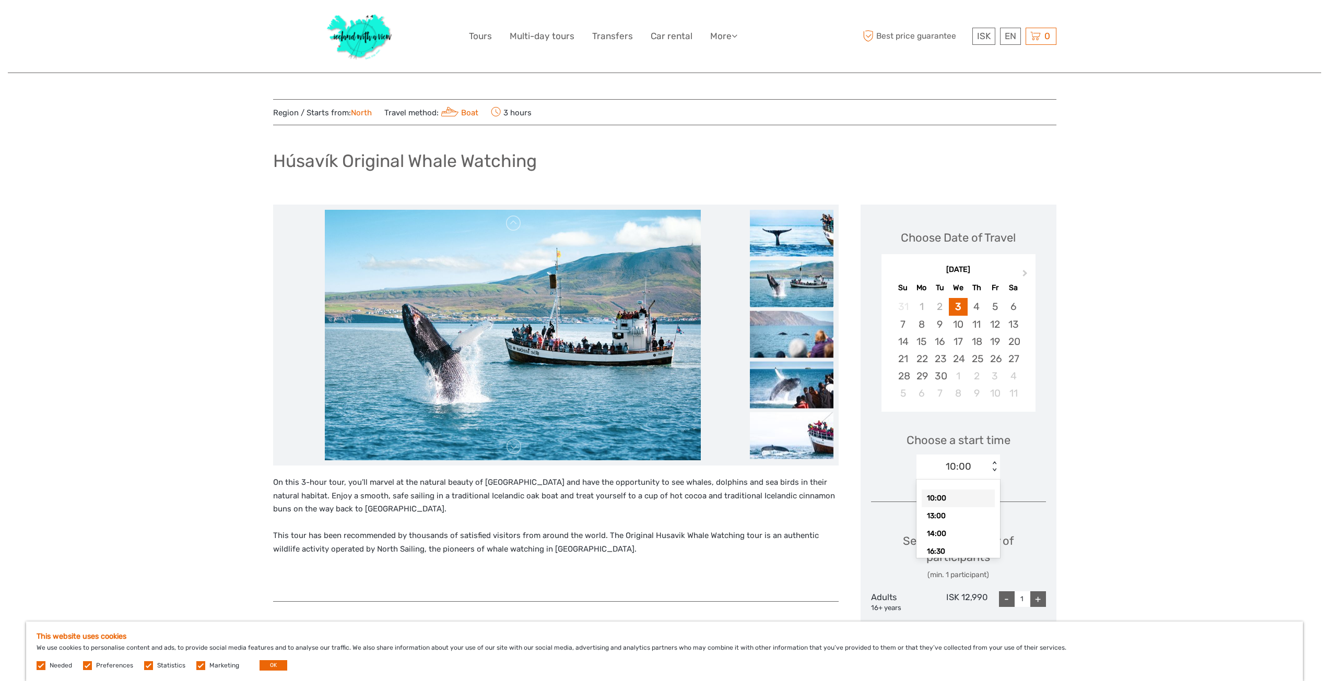
click at [994, 470] on div "< >" at bounding box center [994, 467] width 9 height 11
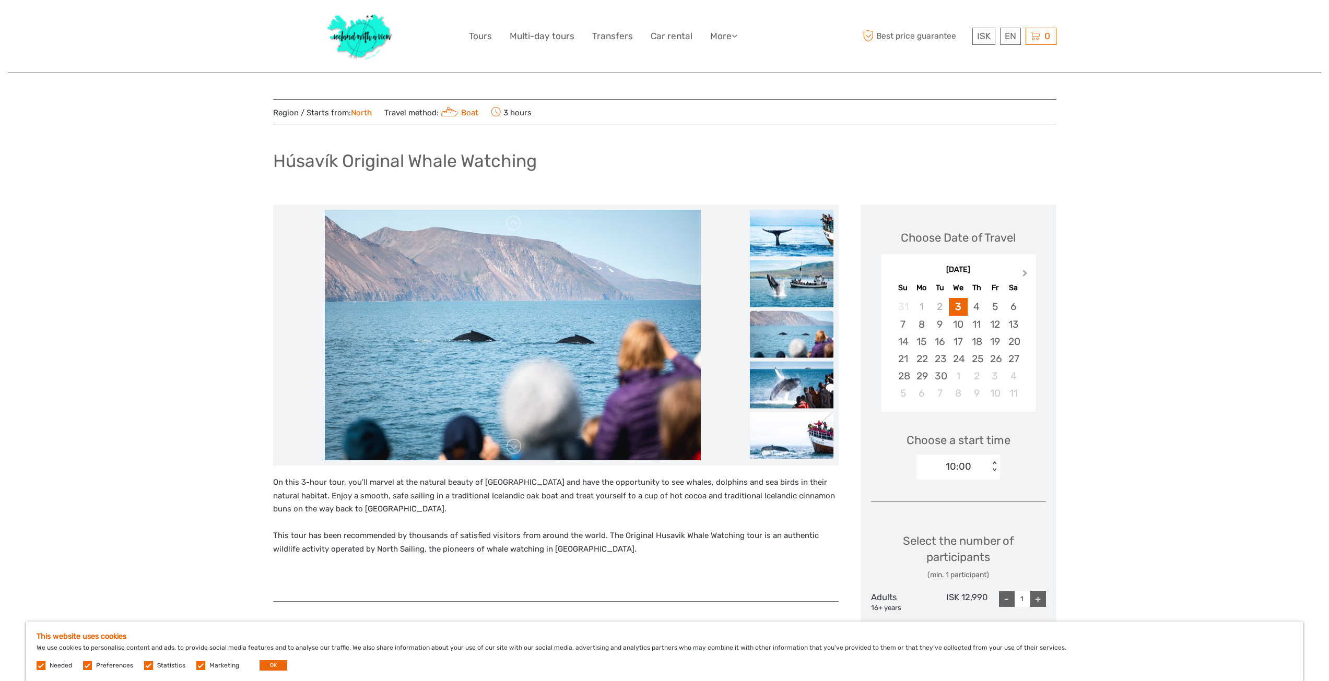
click at [1022, 268] on button "Next Month" at bounding box center [1026, 275] width 17 height 17
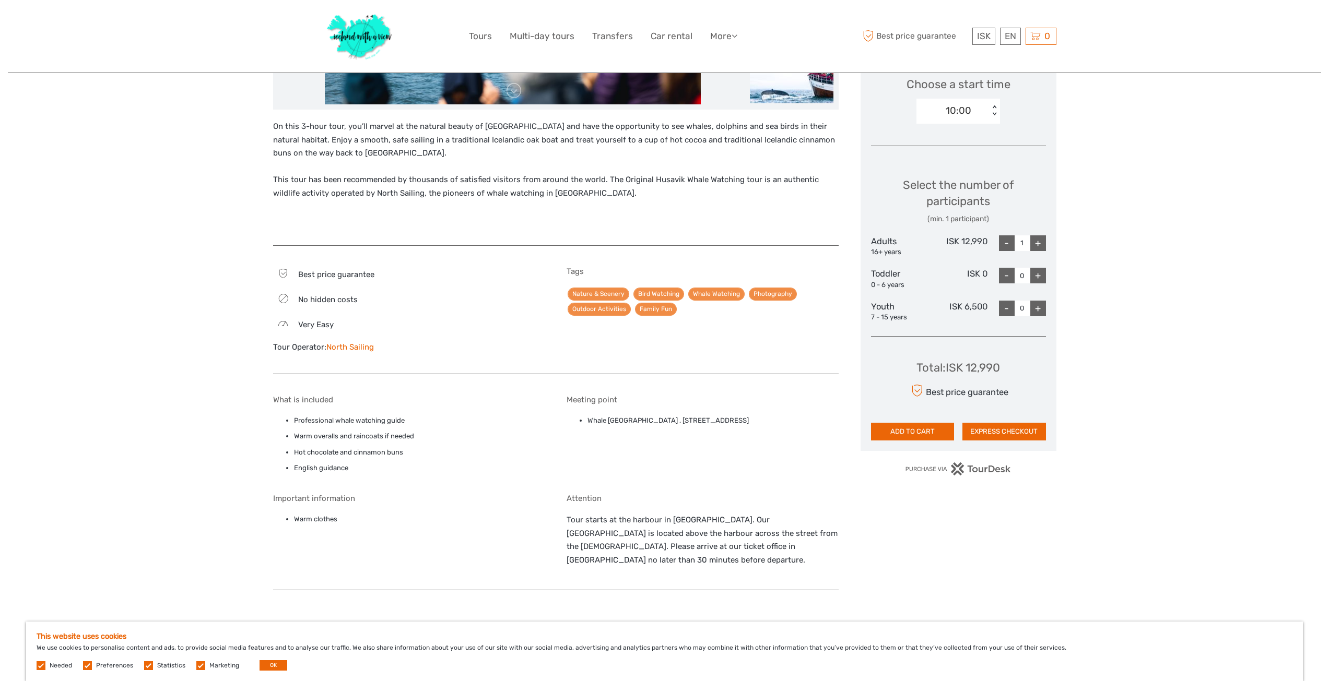
scroll to position [366, 0]
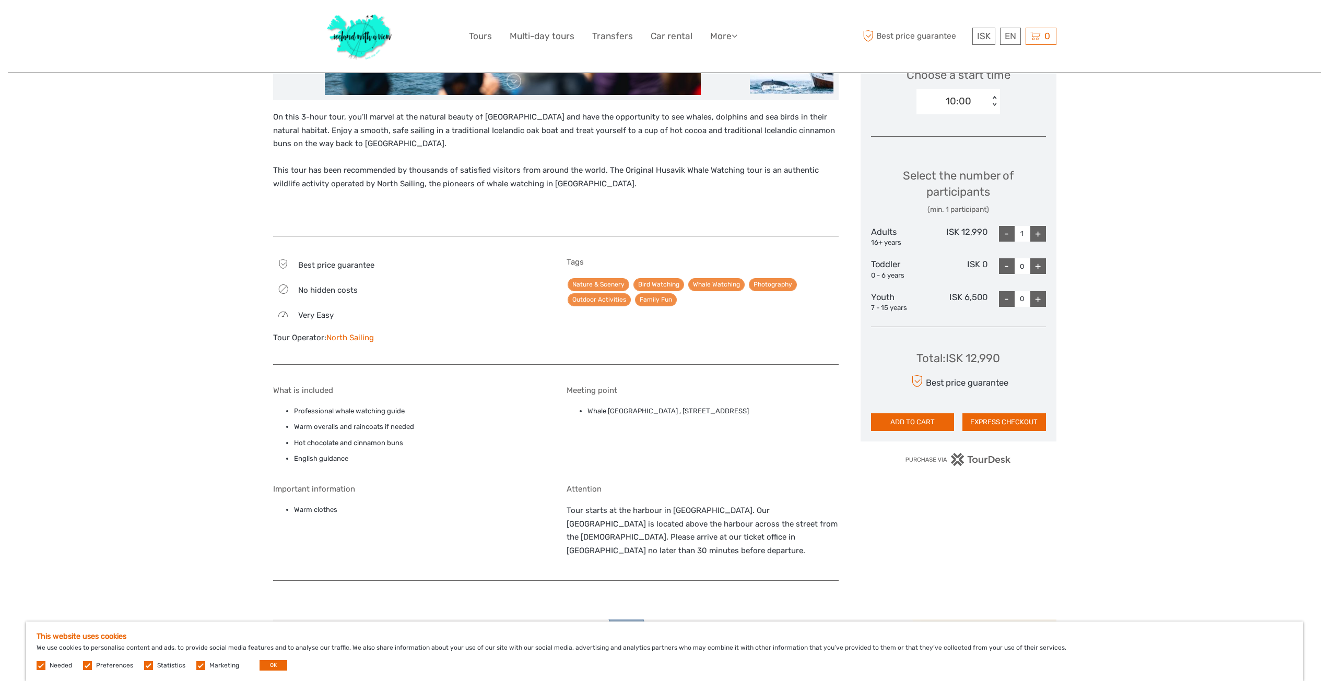
click at [336, 336] on link "North Sailing" at bounding box center [350, 337] width 48 height 9
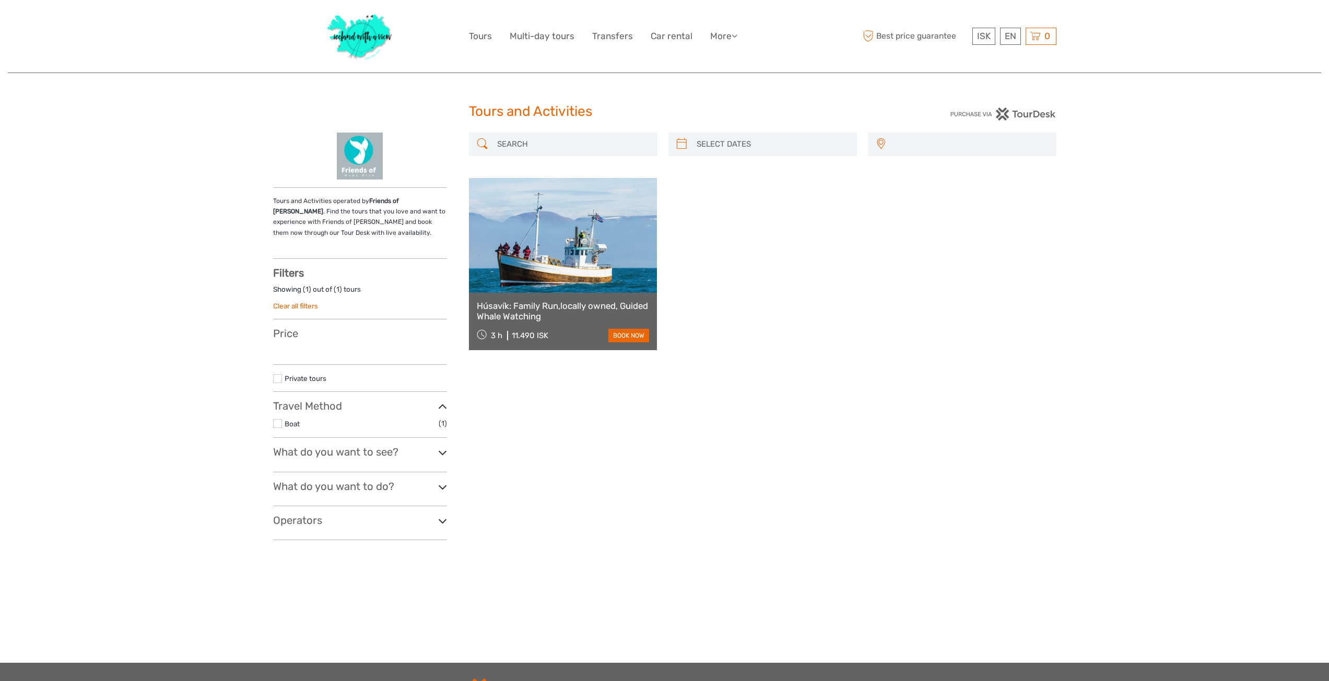
select select
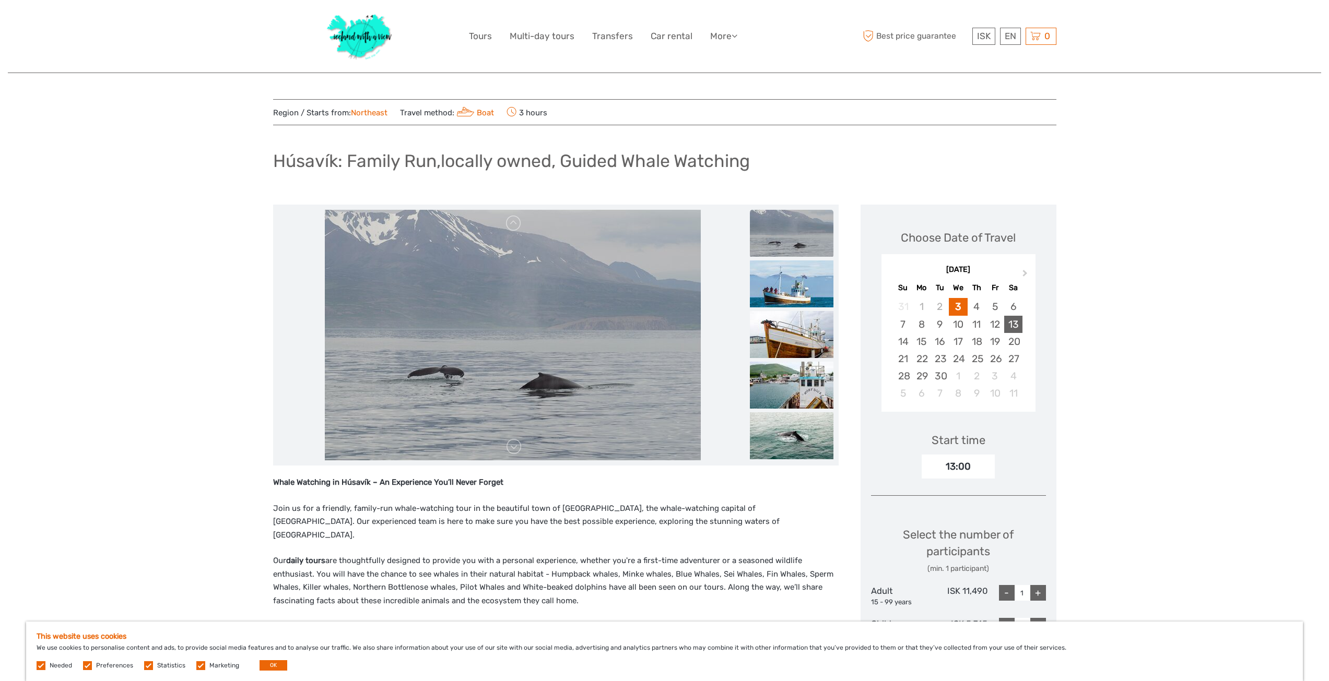
click at [1013, 326] on div "13" at bounding box center [1013, 324] width 18 height 17
click at [996, 460] on div "09:00 < >" at bounding box center [958, 467] width 84 height 25
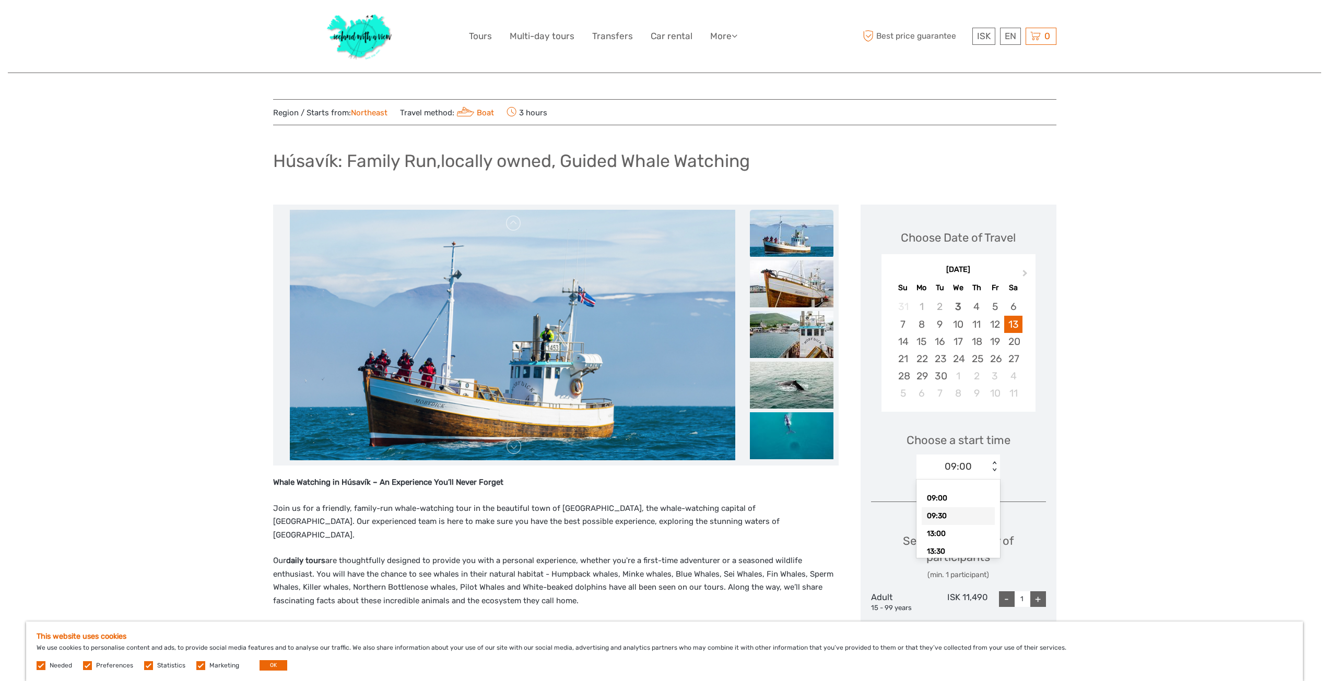
drag, startPoint x: 953, startPoint y: 523, endPoint x: 956, endPoint y: 517, distance: 5.6
click at [954, 522] on div "09:30" at bounding box center [958, 517] width 73 height 18
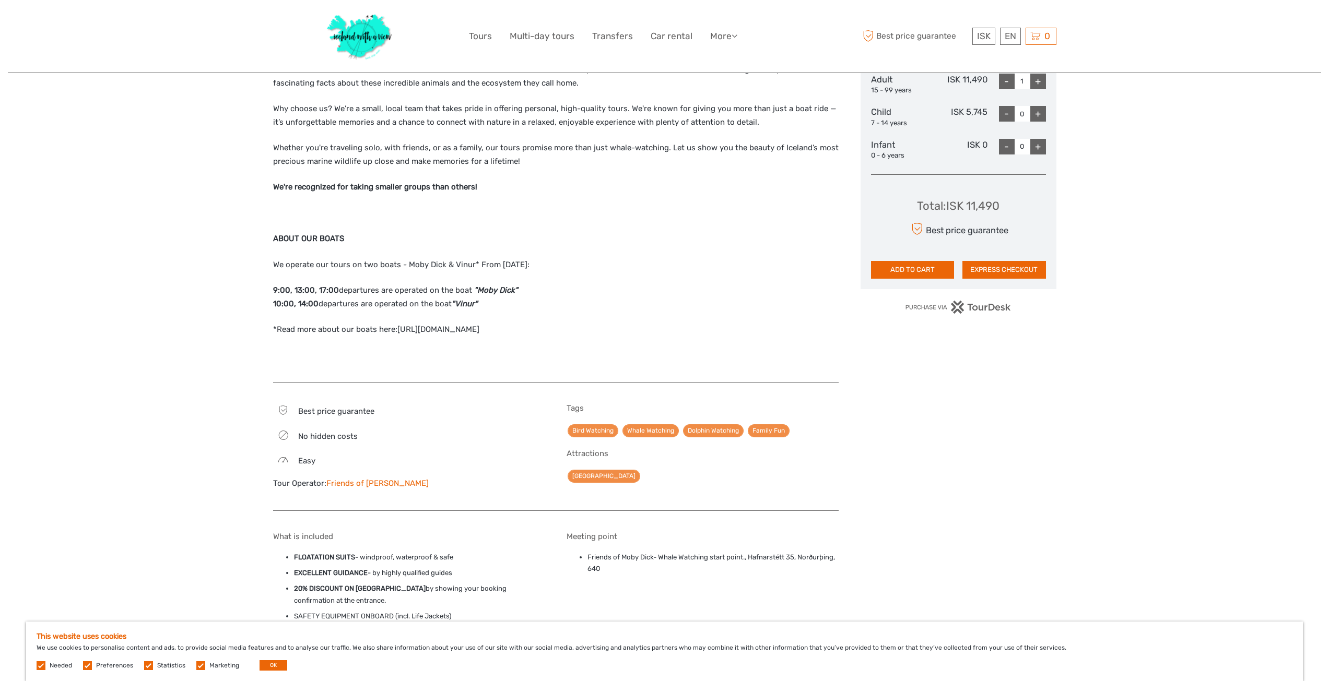
scroll to position [522, 0]
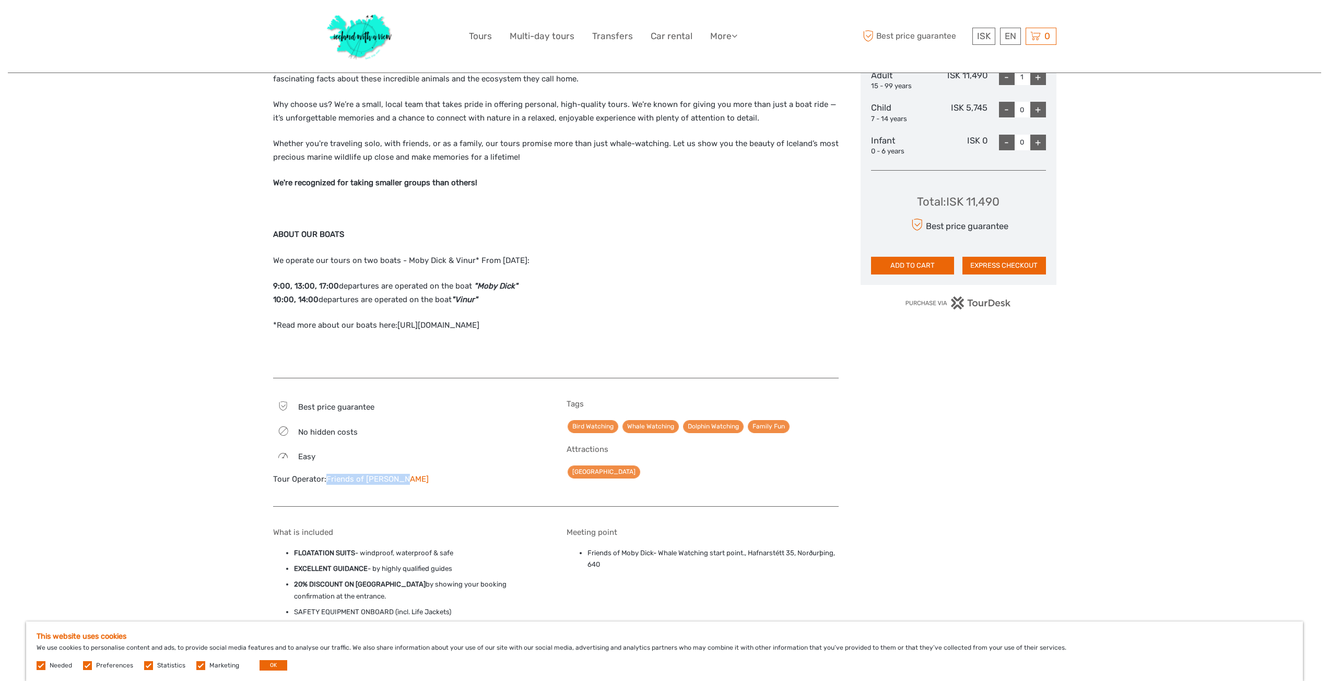
drag, startPoint x: 403, startPoint y: 465, endPoint x: 328, endPoint y: 475, distance: 74.7
click at [328, 475] on div "Best price guarantee No hidden costs Easy Tour Operator: Friends of Moby Dick" at bounding box center [409, 447] width 272 height 97
copy link "Friends of Moby Dick"
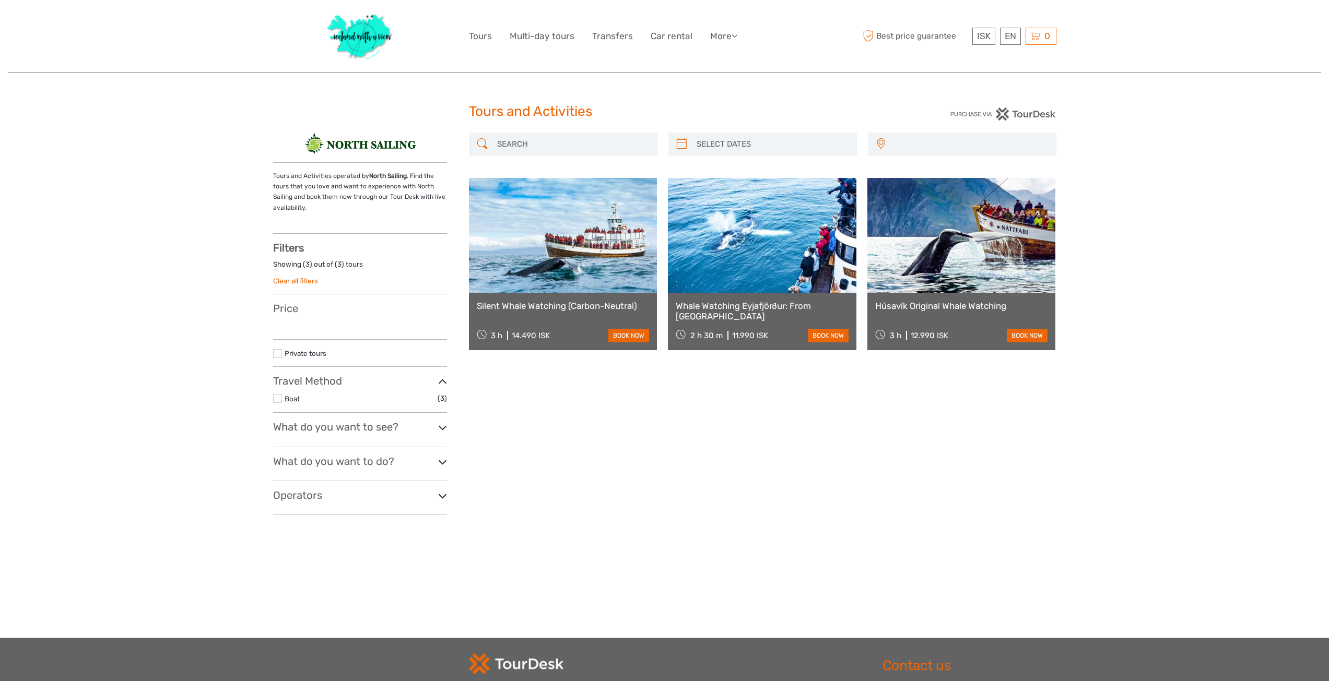
select select
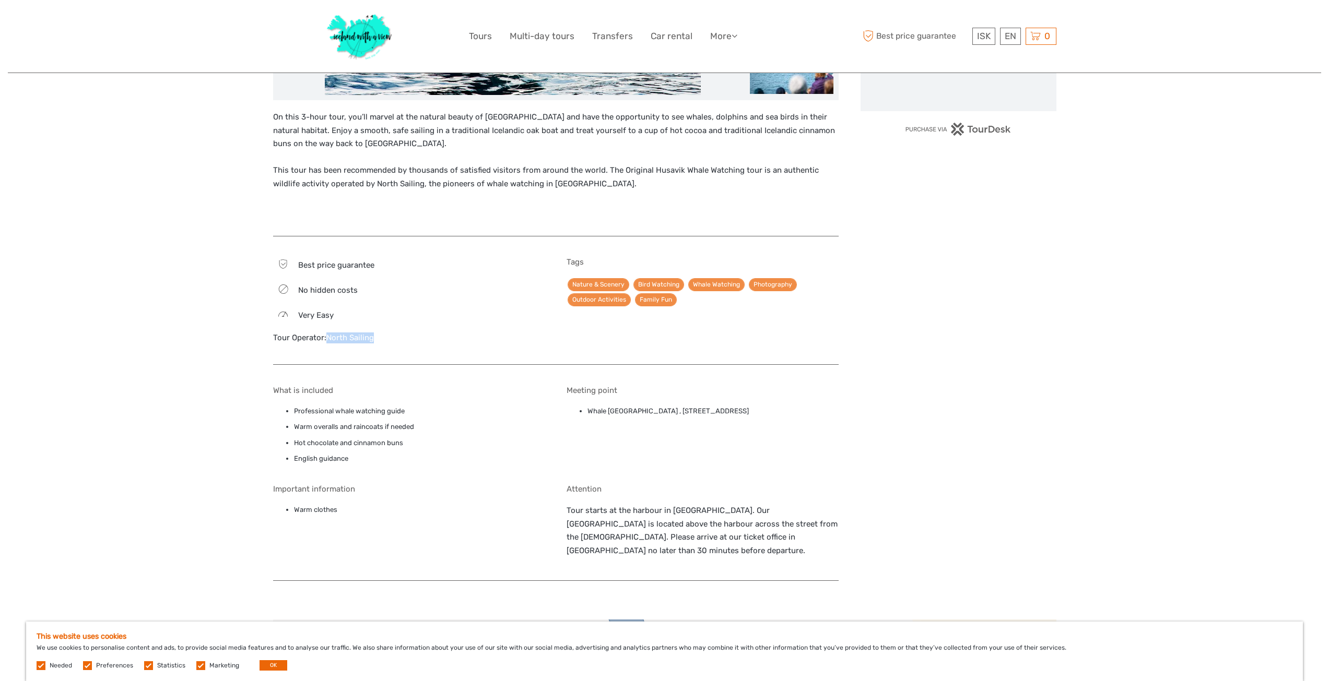
drag, startPoint x: 381, startPoint y: 340, endPoint x: 329, endPoint y: 339, distance: 52.2
click at [328, 340] on div "Tour Operator: North Sailing" at bounding box center [409, 338] width 272 height 11
copy link "North Sailing"
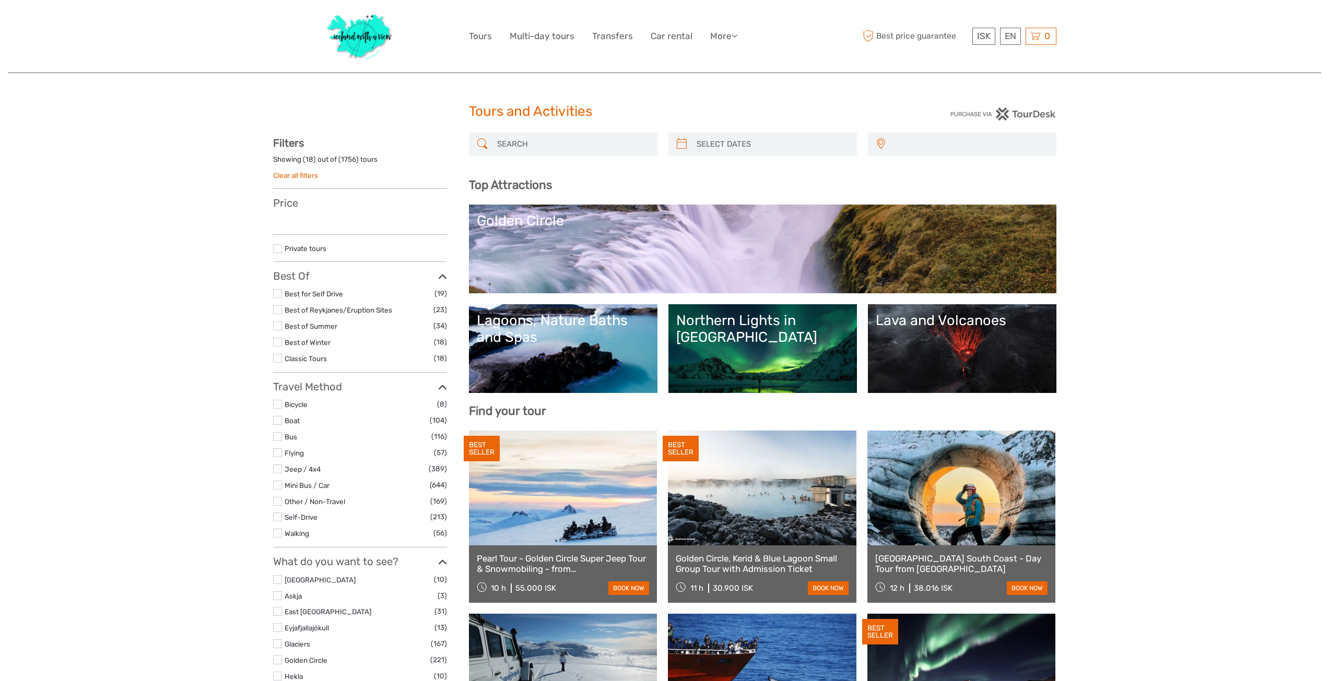
select select
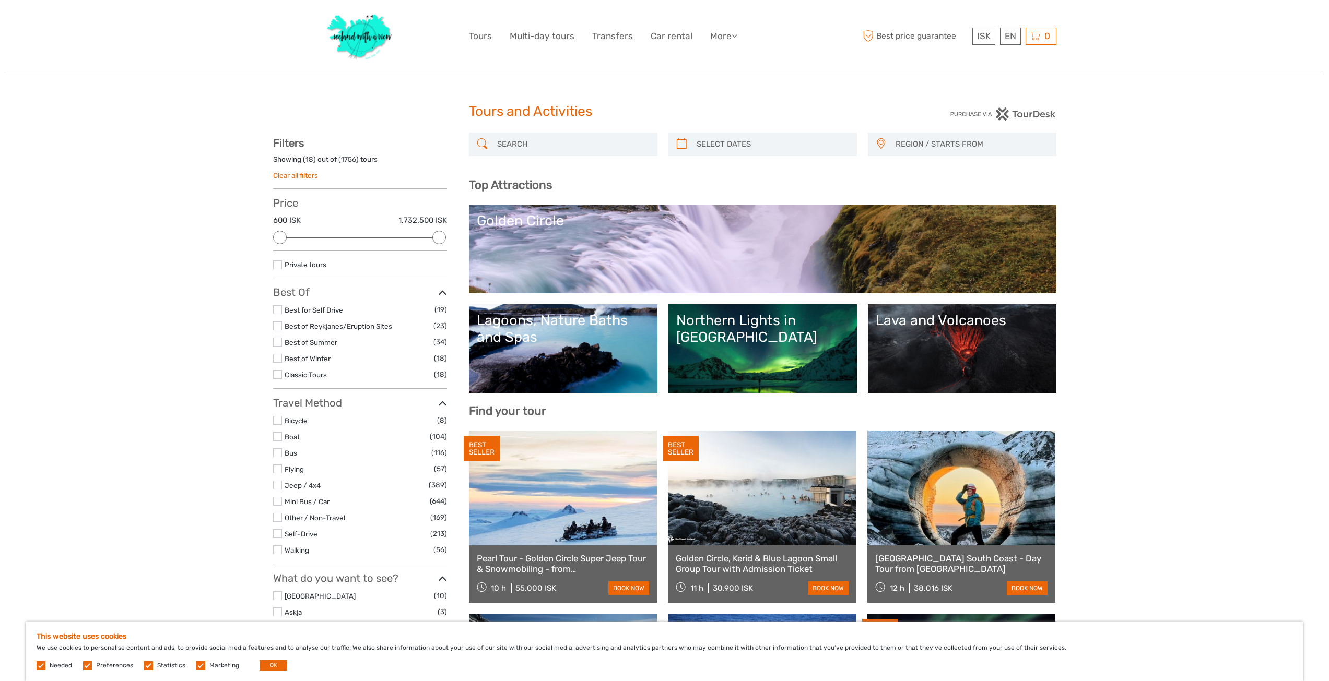
click at [529, 143] on input "search" at bounding box center [572, 144] width 159 height 18
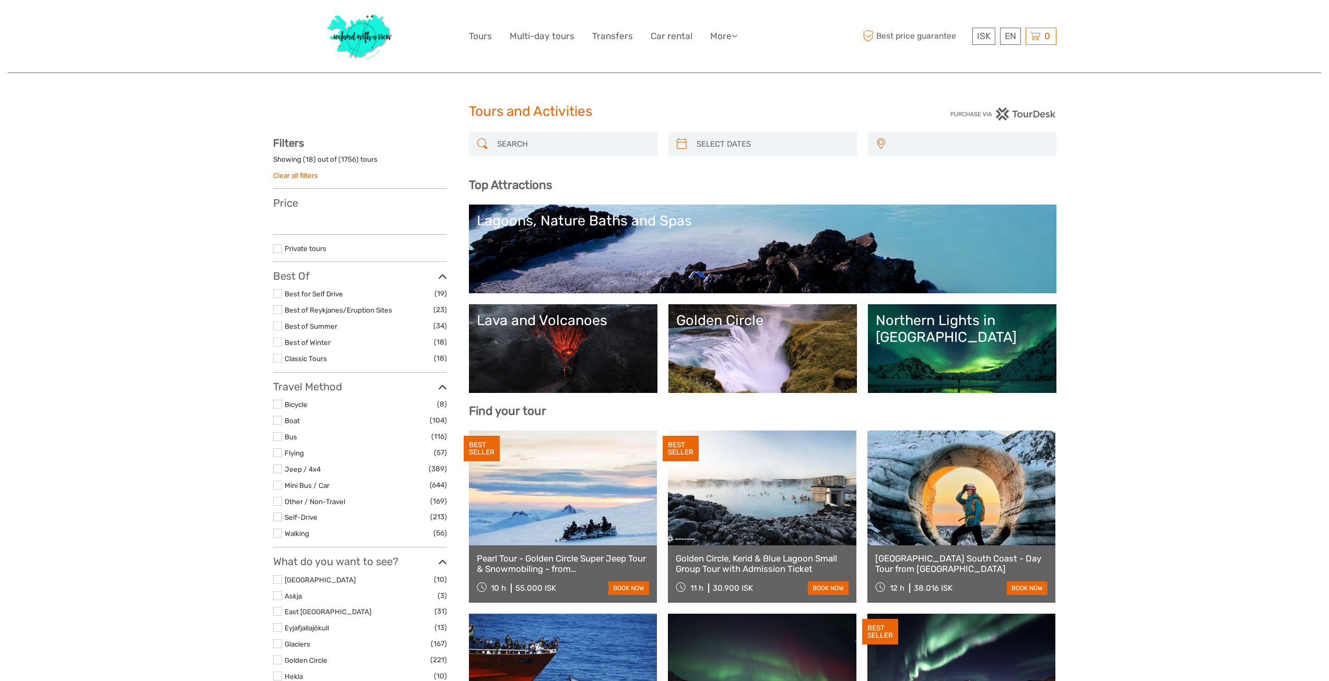
select select
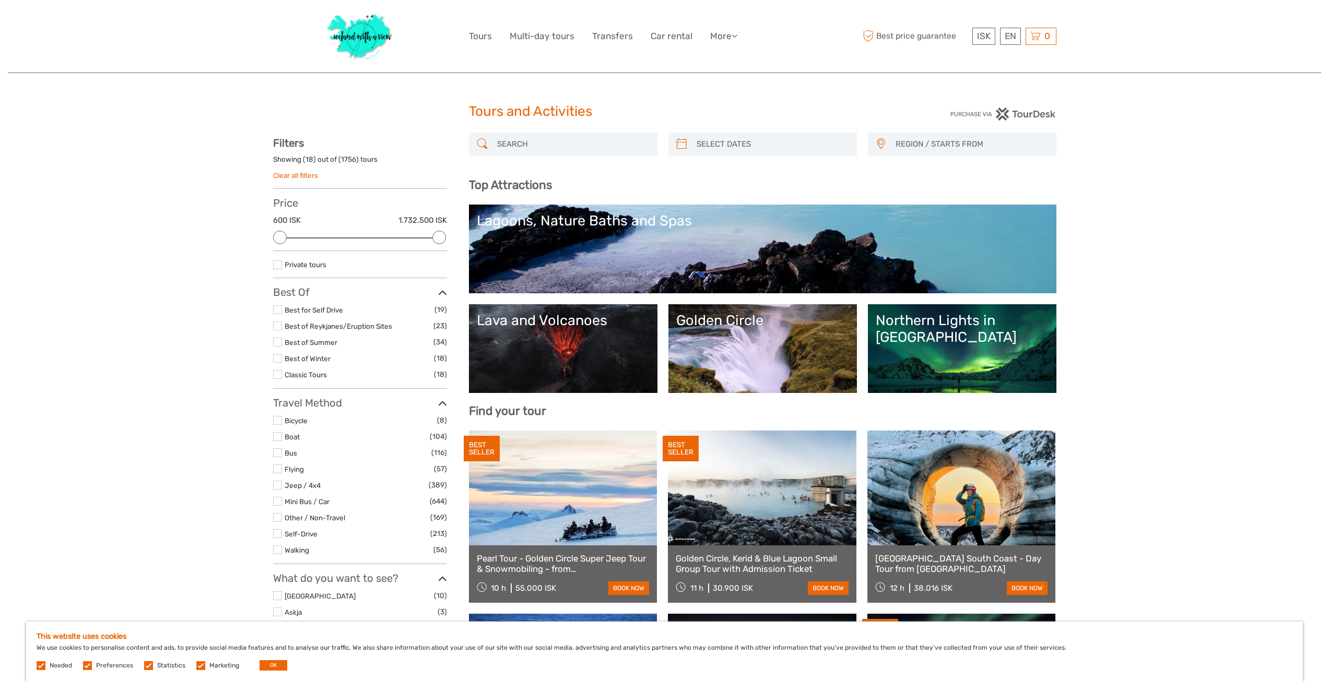
click at [524, 139] on input "search" at bounding box center [572, 144] width 159 height 18
paste input "Húsavík or [GEOGRAPHIC_DATA]"
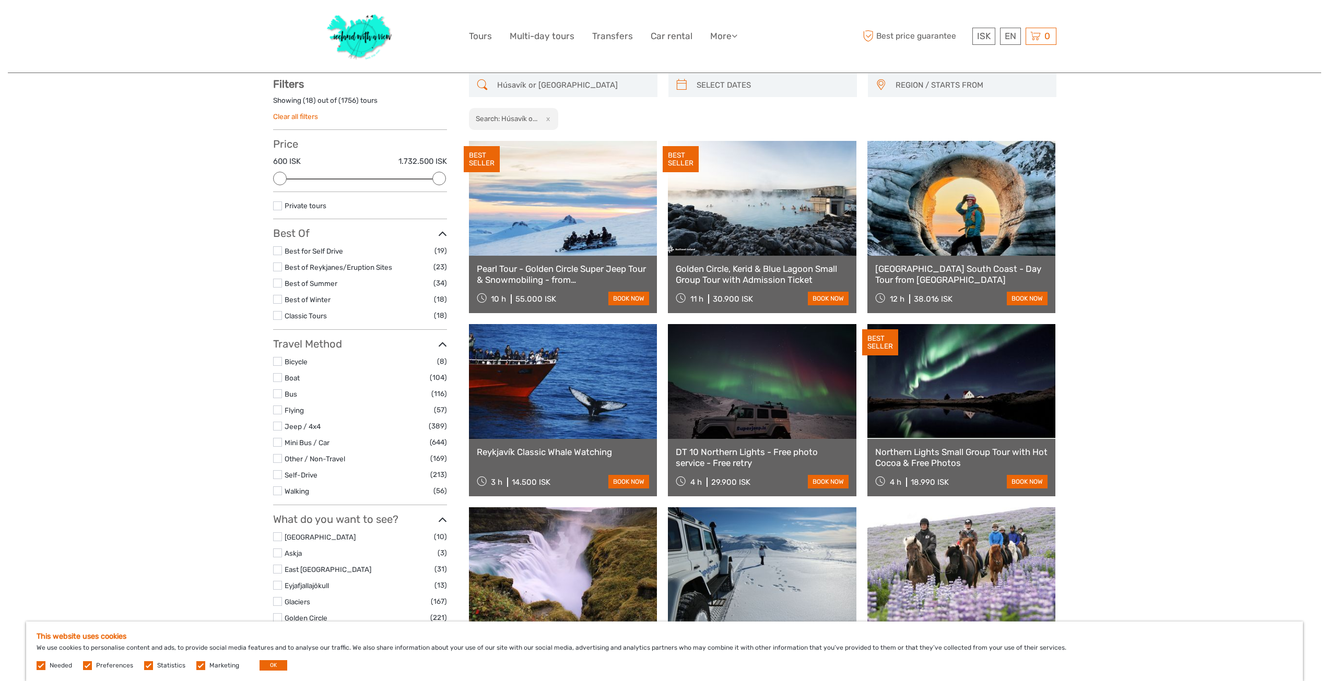
scroll to position [60, 0]
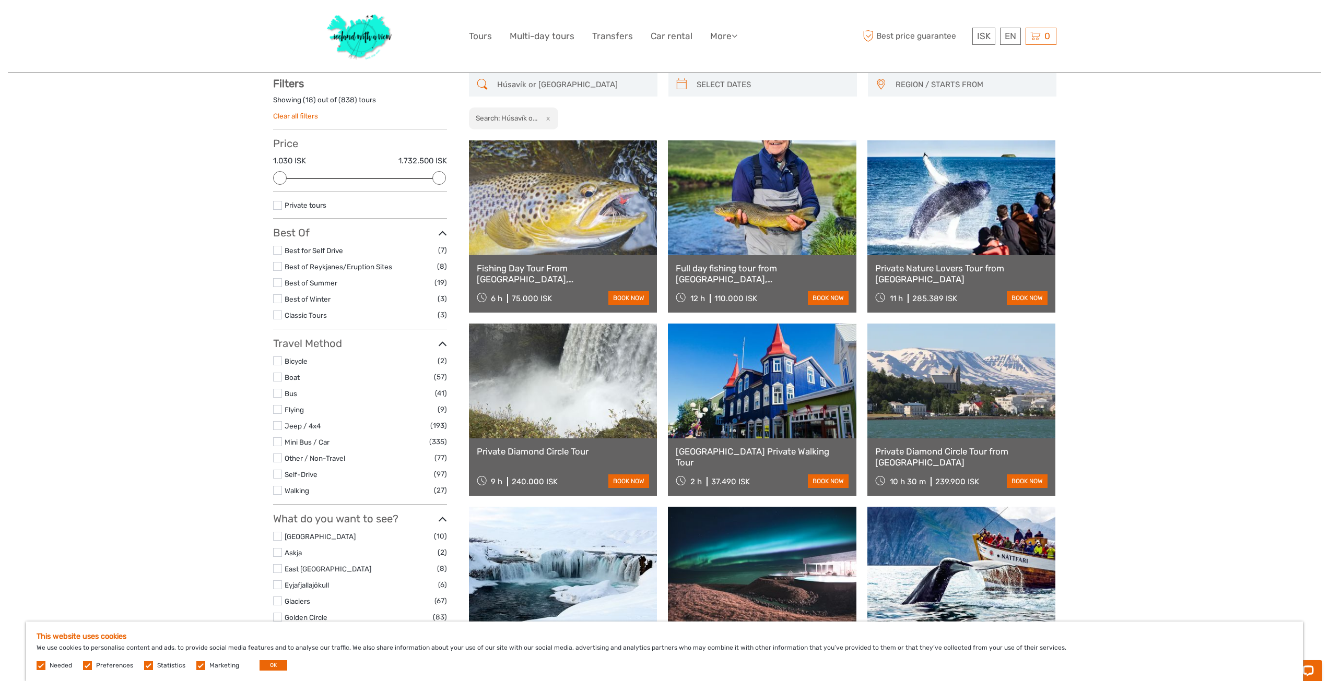
drag, startPoint x: 591, startPoint y: 84, endPoint x: 610, endPoint y: 74, distance: 21.5
click at [473, 78] on div "Húsavík or Akureyri" at bounding box center [563, 84] width 189 height 23
paste input "Crystal Ice Cave Tour"
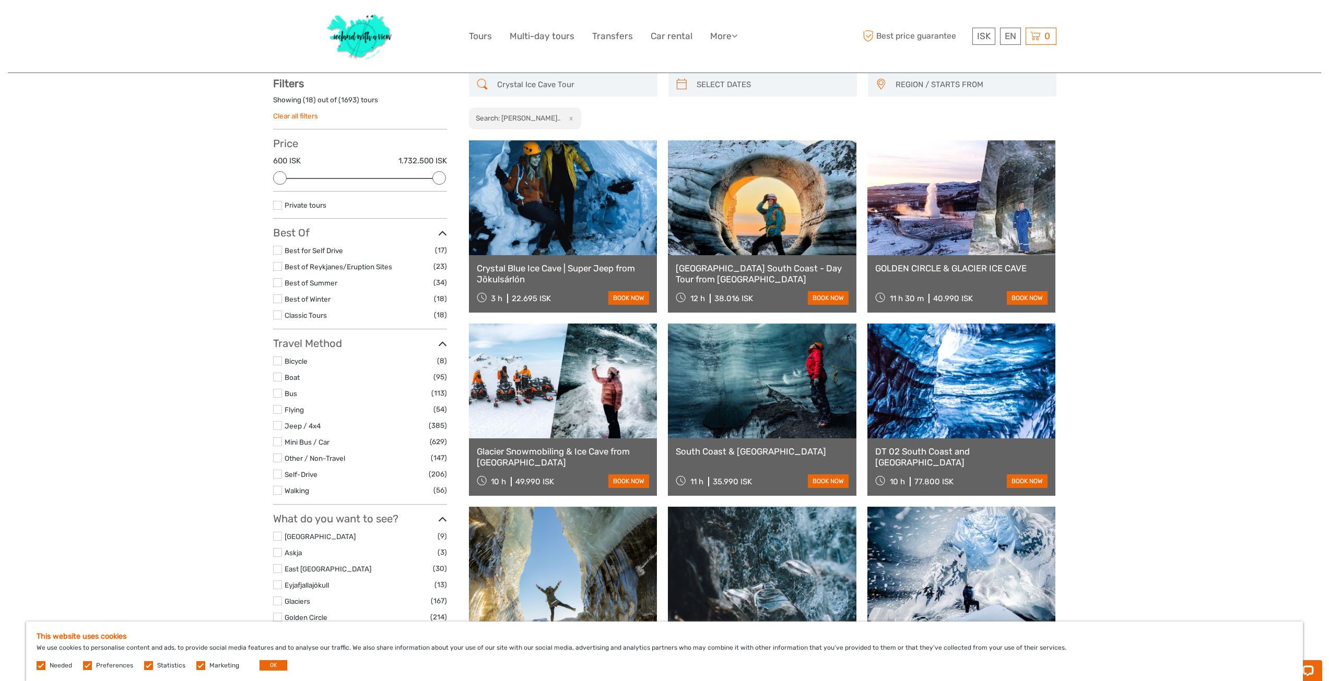
type input "Crystal Ice Cave Tour"
type input "03/09/2025"
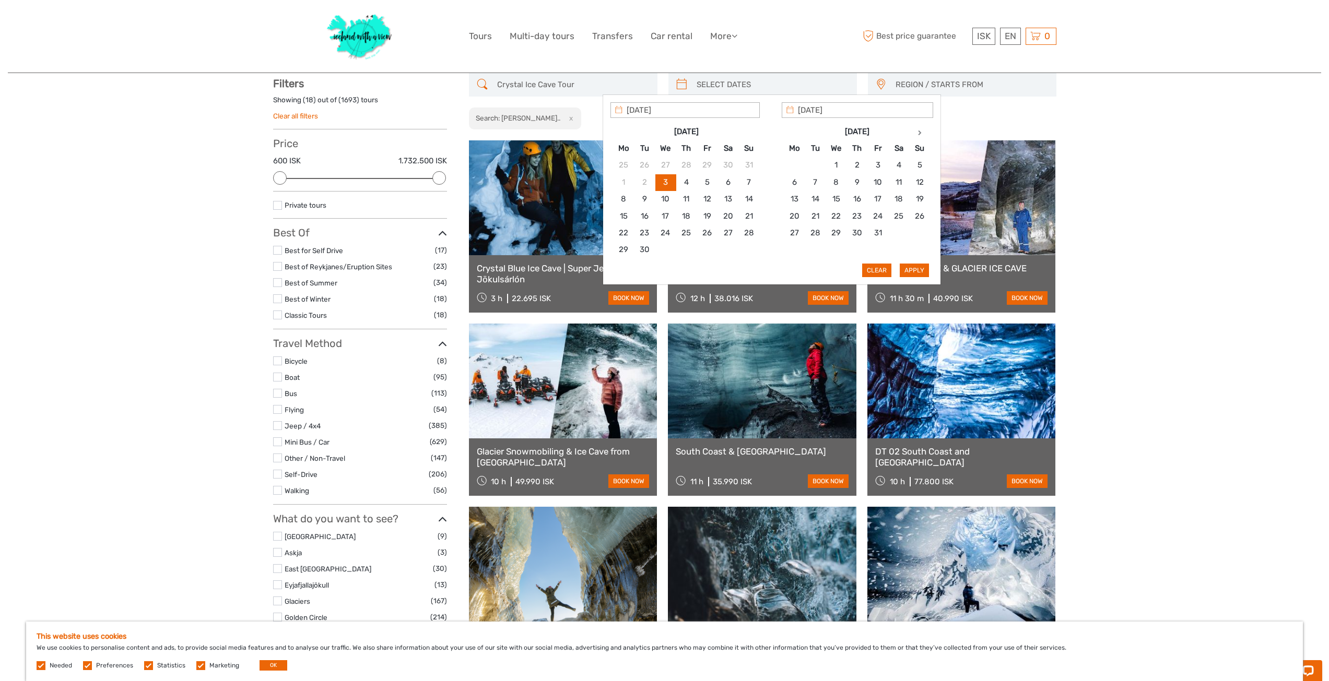
click at [819, 90] on input "search" at bounding box center [771, 85] width 159 height 18
type input "09/10/2025"
click at [675, 109] on input "09/10/2025" at bounding box center [684, 110] width 149 height 16
type input "09/10/2025"
click at [811, 105] on input "09/10/2025" at bounding box center [857, 110] width 151 height 16
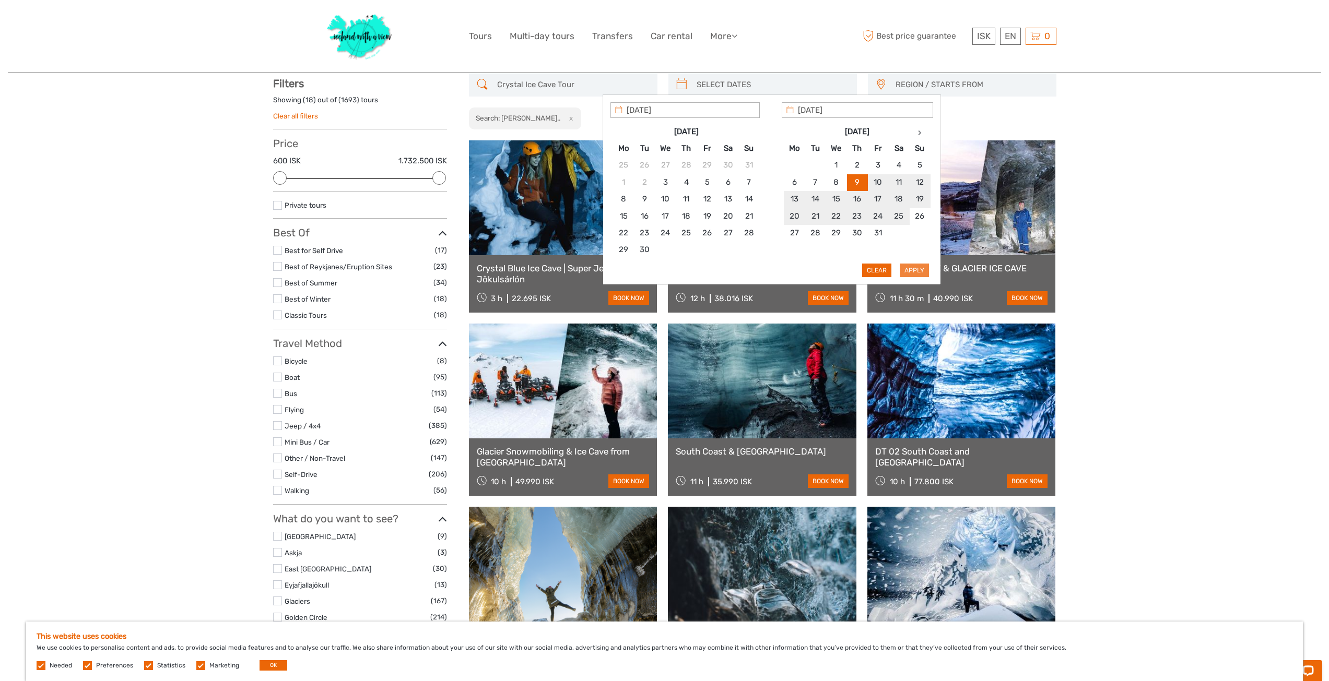
click at [908, 268] on button "Apply" at bounding box center [914, 271] width 29 height 14
type input "09/10/2025 - 09/10/2025"
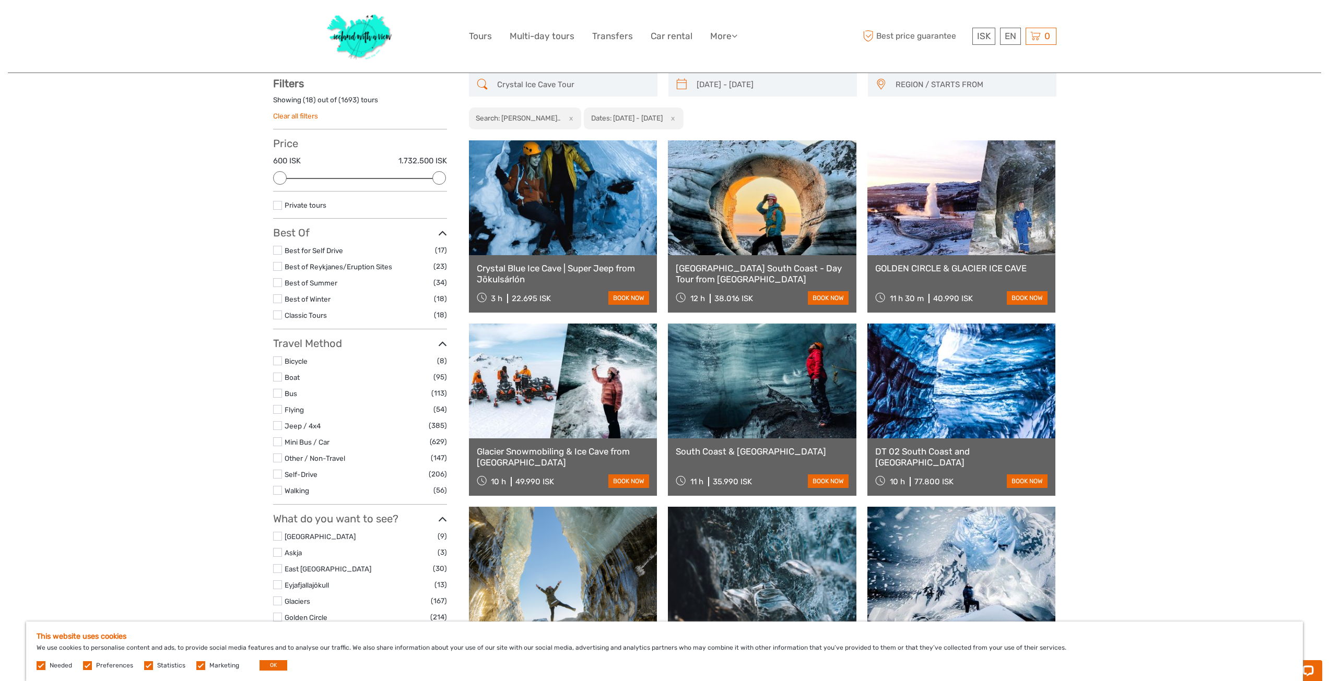
click at [951, 86] on span "REGION / STARTS FROM" at bounding box center [971, 84] width 160 height 17
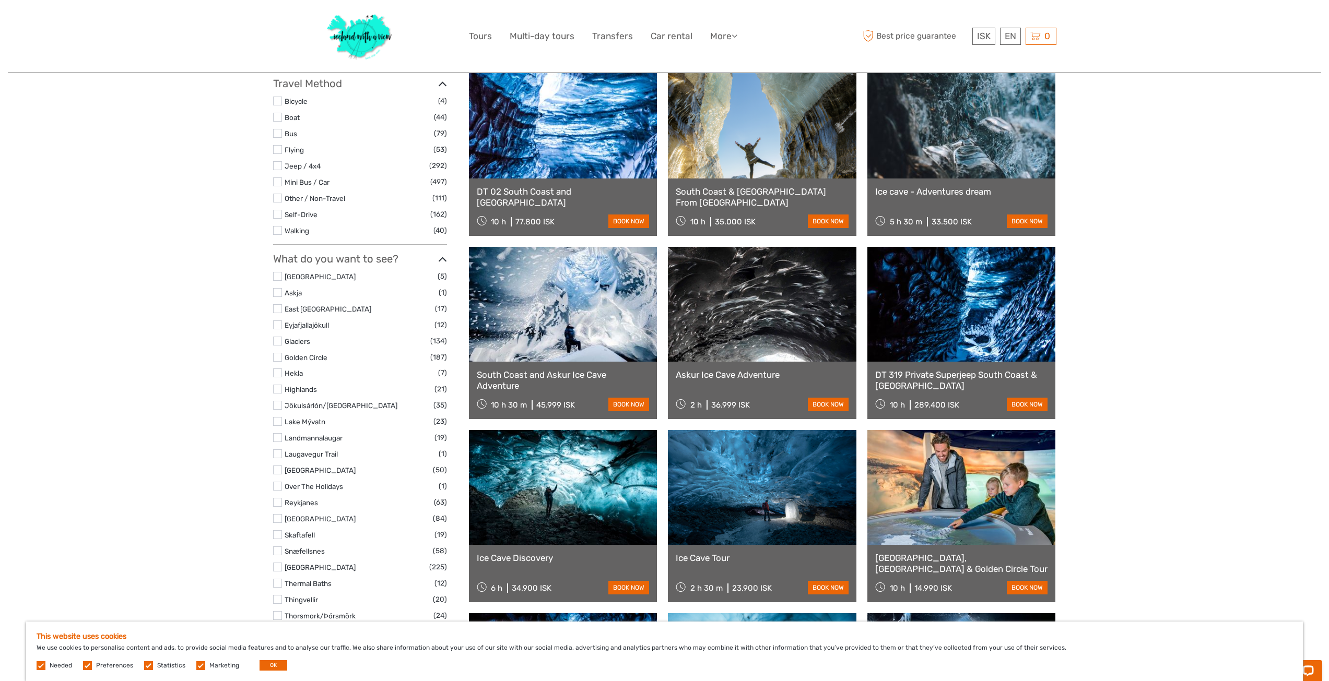
scroll to position [321, 0]
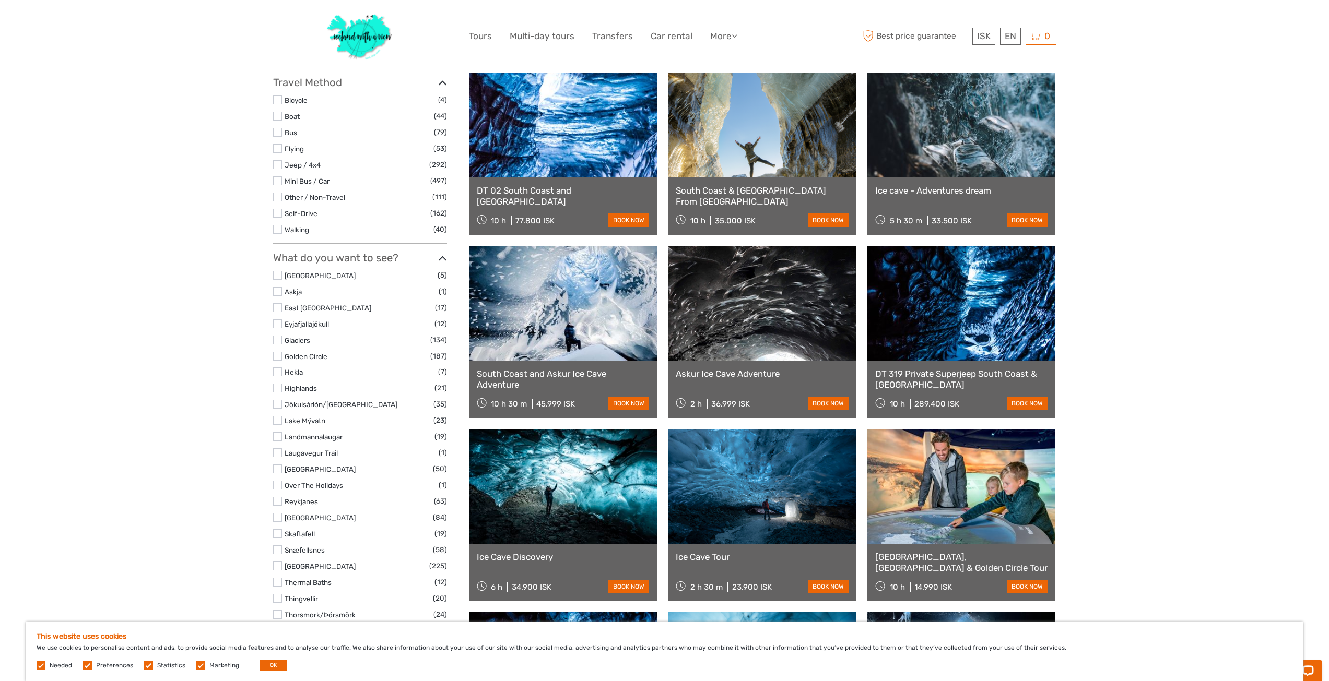
drag, startPoint x: 1136, startPoint y: 323, endPoint x: 1135, endPoint y: 220, distance: 102.9
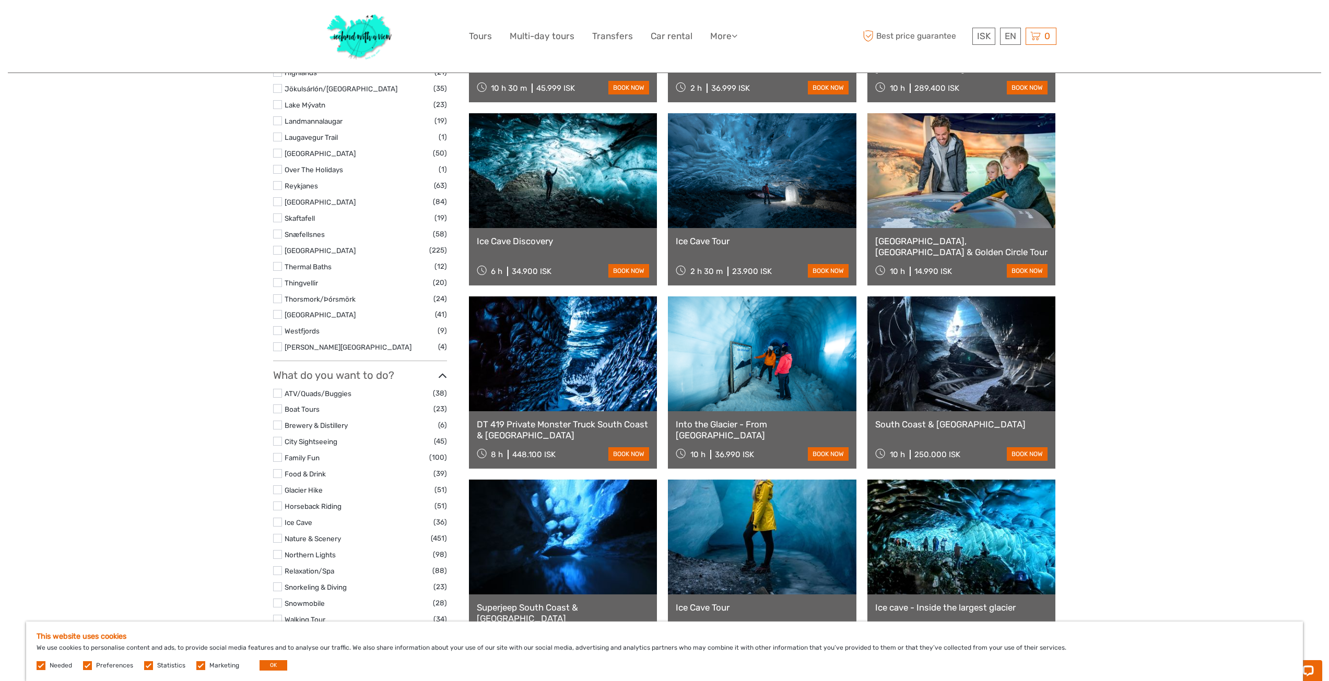
scroll to position [791, 0]
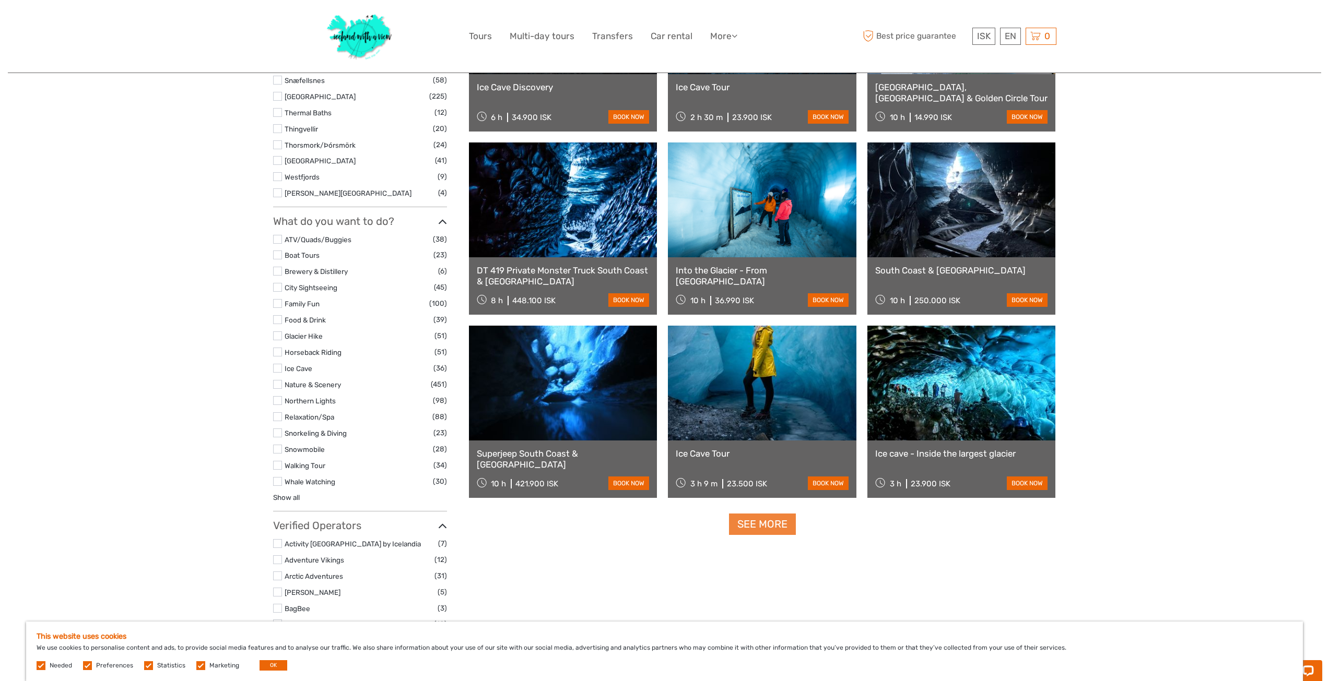
click at [755, 528] on link "See more" at bounding box center [762, 524] width 67 height 21
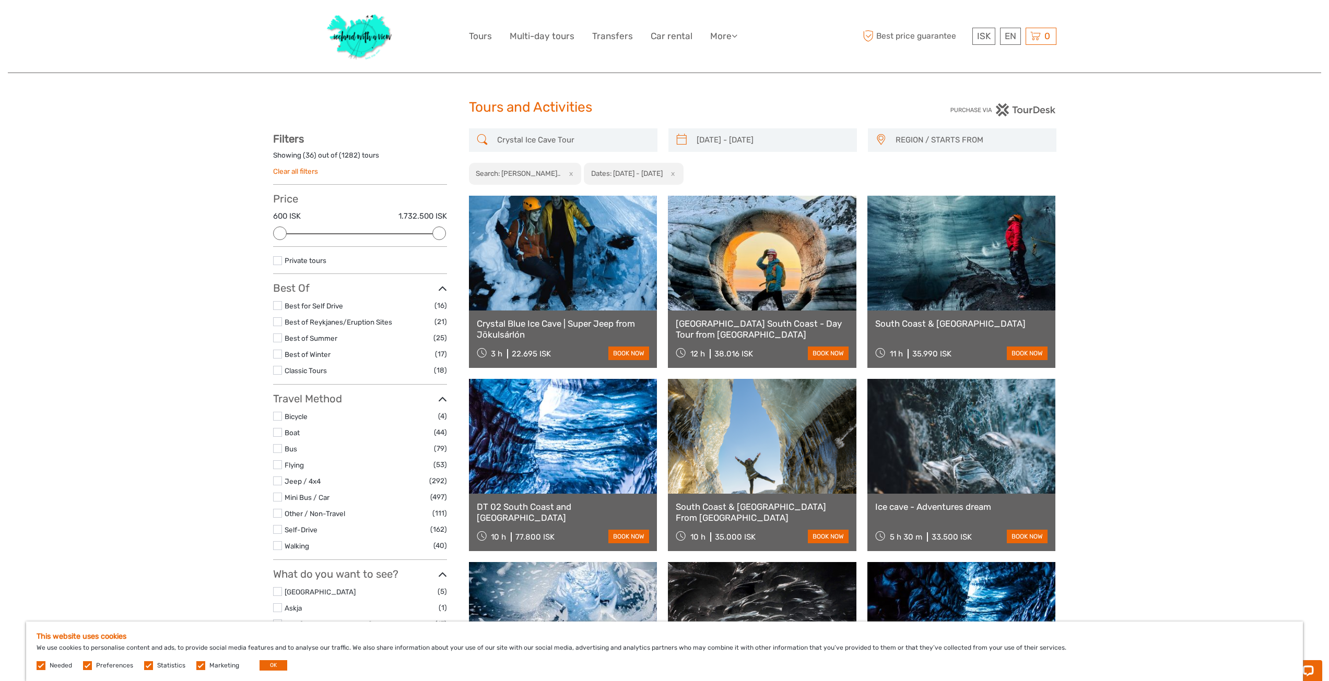
scroll to position [0, 0]
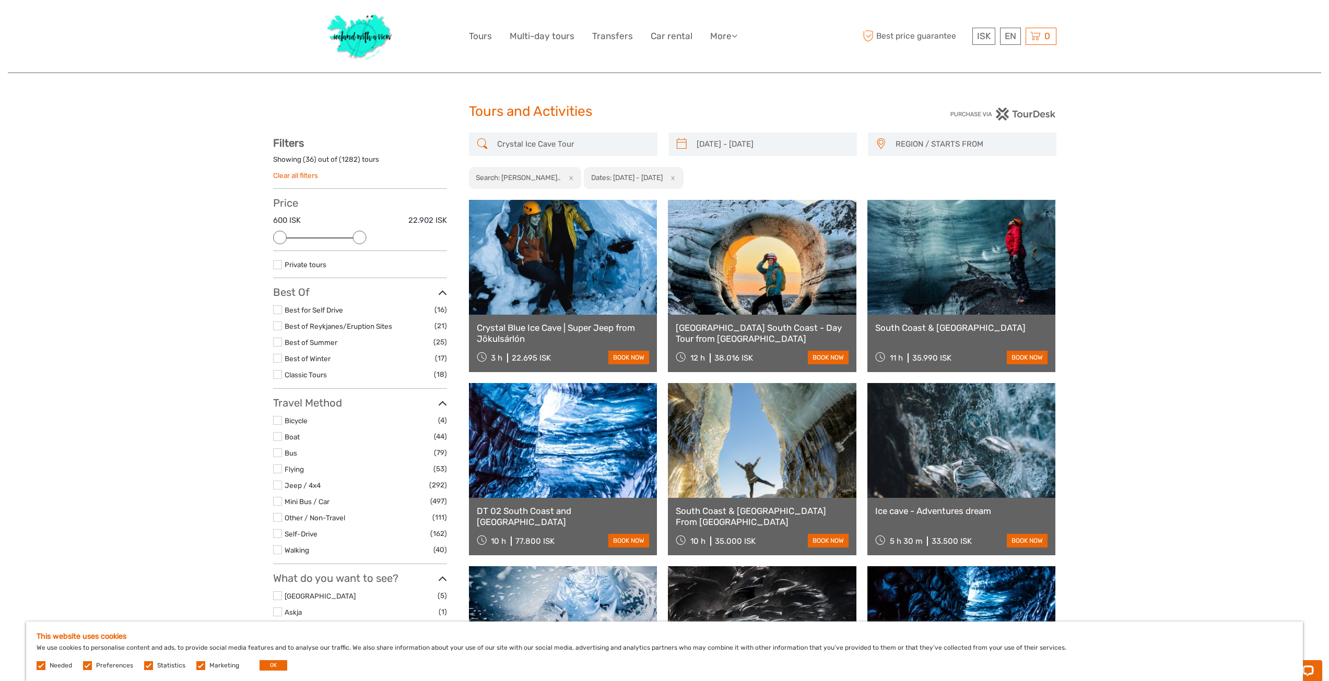
drag, startPoint x: 438, startPoint y: 234, endPoint x: 359, endPoint y: 238, distance: 78.4
click at [359, 238] on div at bounding box center [359, 238] width 14 height 14
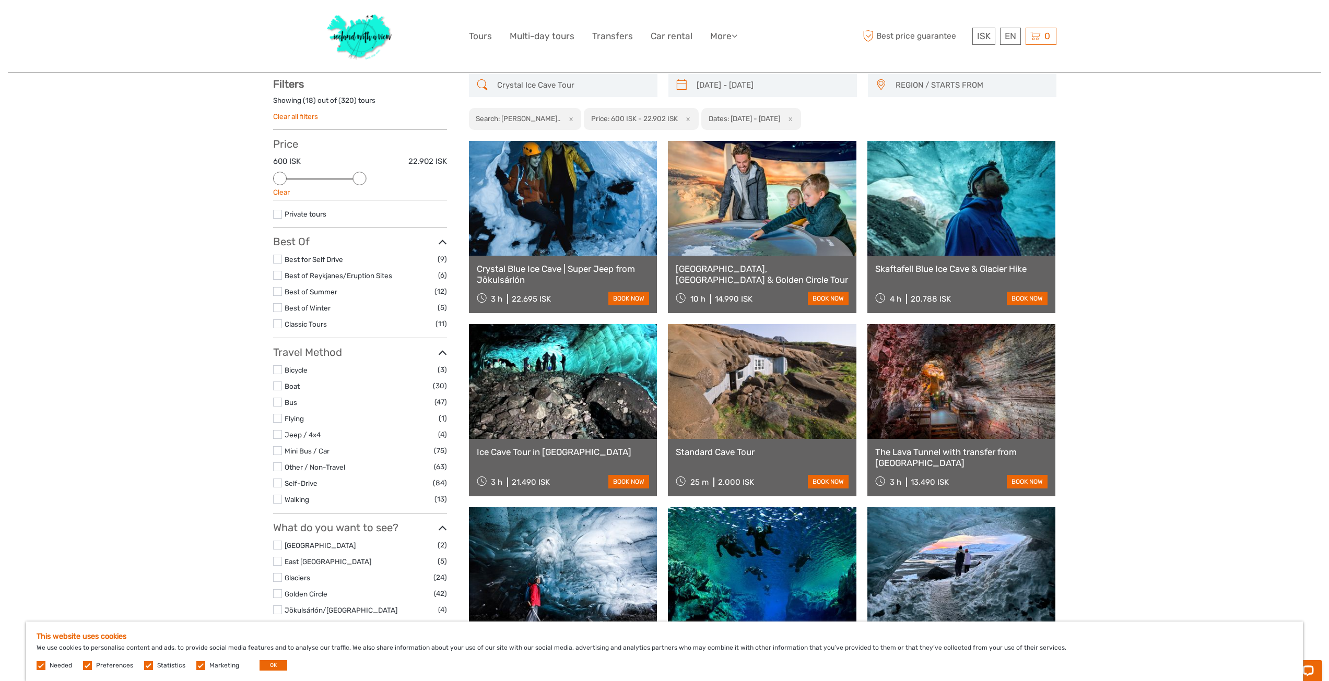
scroll to position [60, 0]
click at [1026, 298] on link "book now" at bounding box center [1027, 298] width 41 height 14
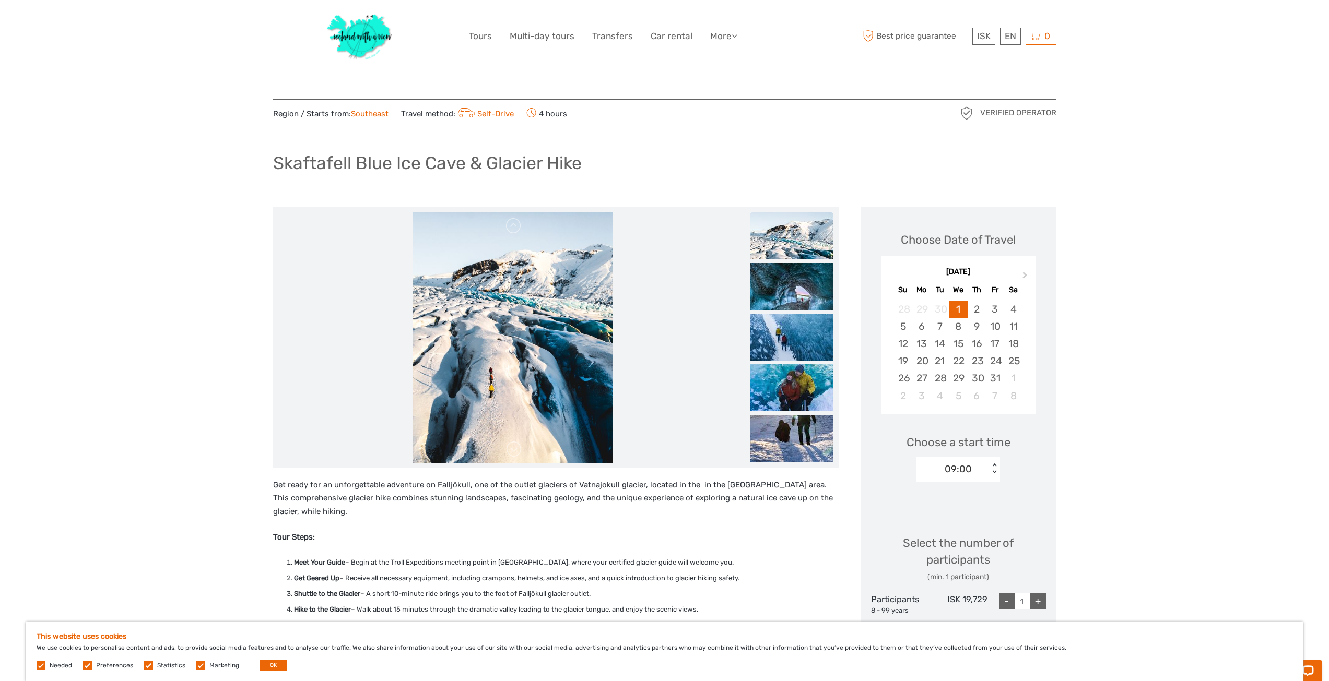
click at [971, 466] on div "09:00" at bounding box center [958, 470] width 27 height 14
drag, startPoint x: 962, startPoint y: 516, endPoint x: 1009, endPoint y: 517, distance: 47.0
click at [962, 516] on div "10:00" at bounding box center [958, 519] width 73 height 18
click at [982, 466] on div "10:00" at bounding box center [952, 470] width 73 height 16
click at [953, 535] on div "13:30" at bounding box center [958, 536] width 73 height 18
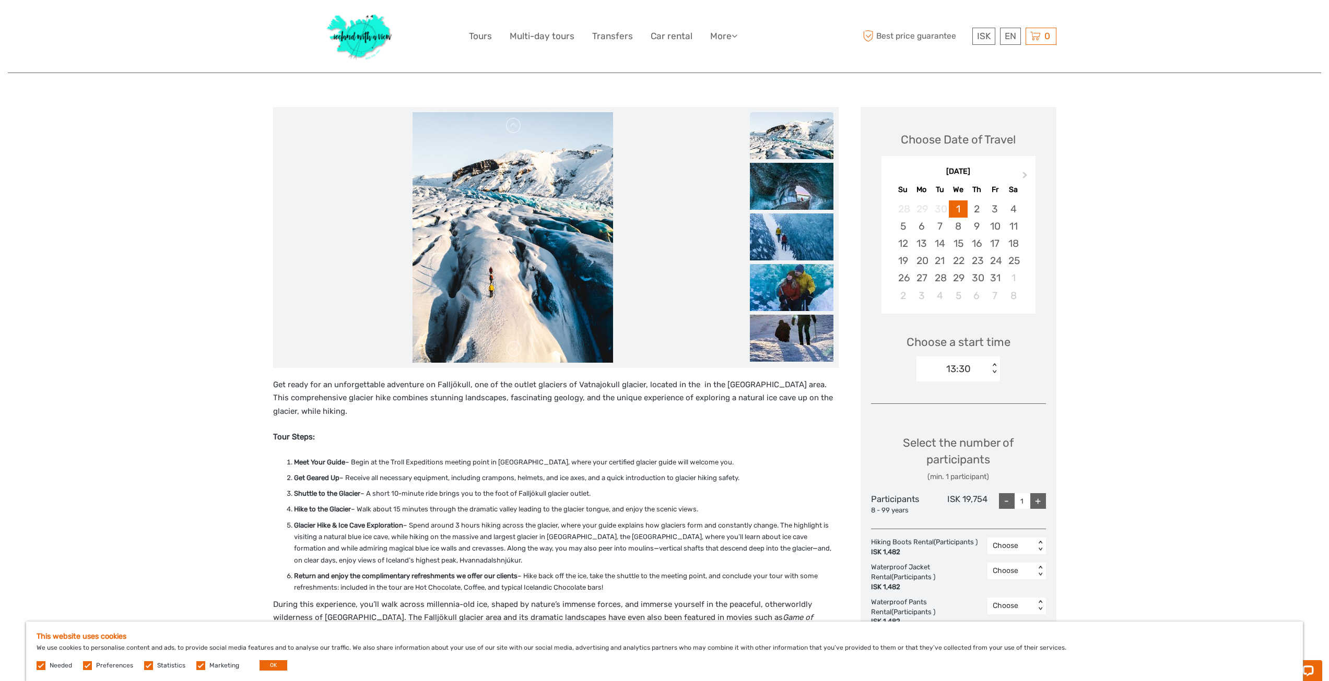
scroll to position [104, 0]
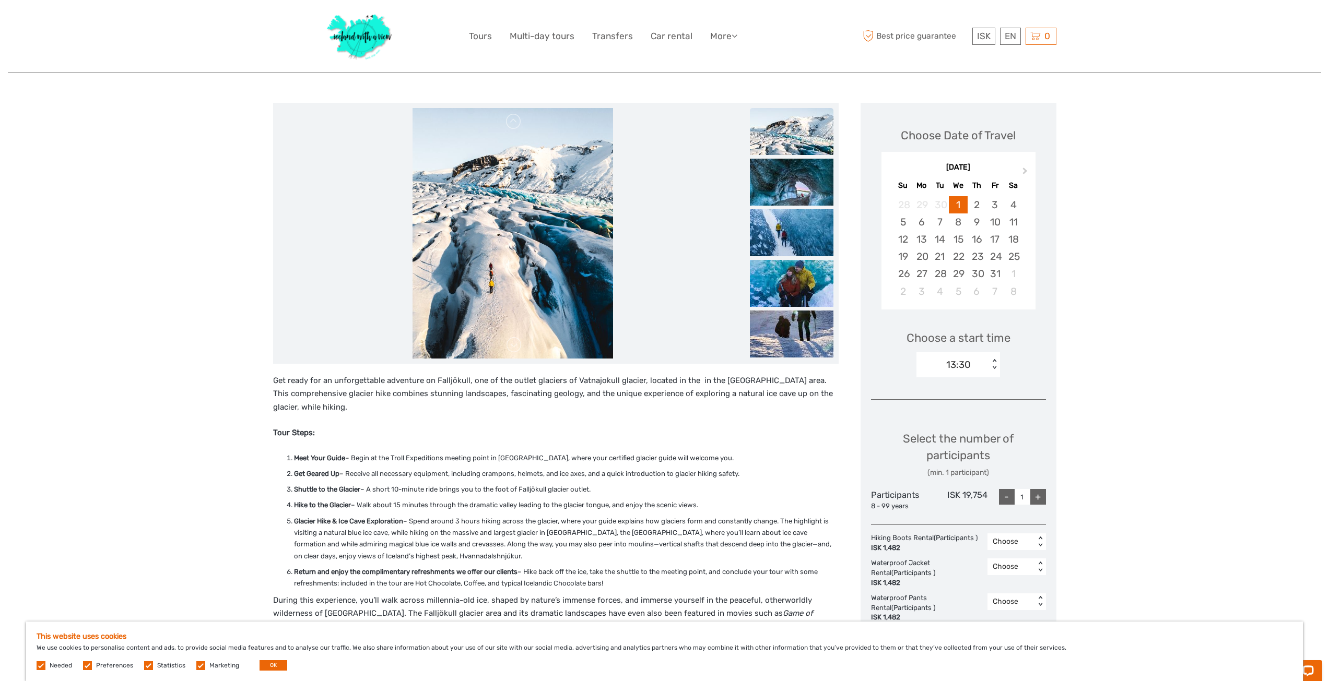
click at [1036, 494] on div "+" at bounding box center [1038, 497] width 16 height 16
click at [1041, 495] on div "+" at bounding box center [1038, 497] width 16 height 16
type input "4"
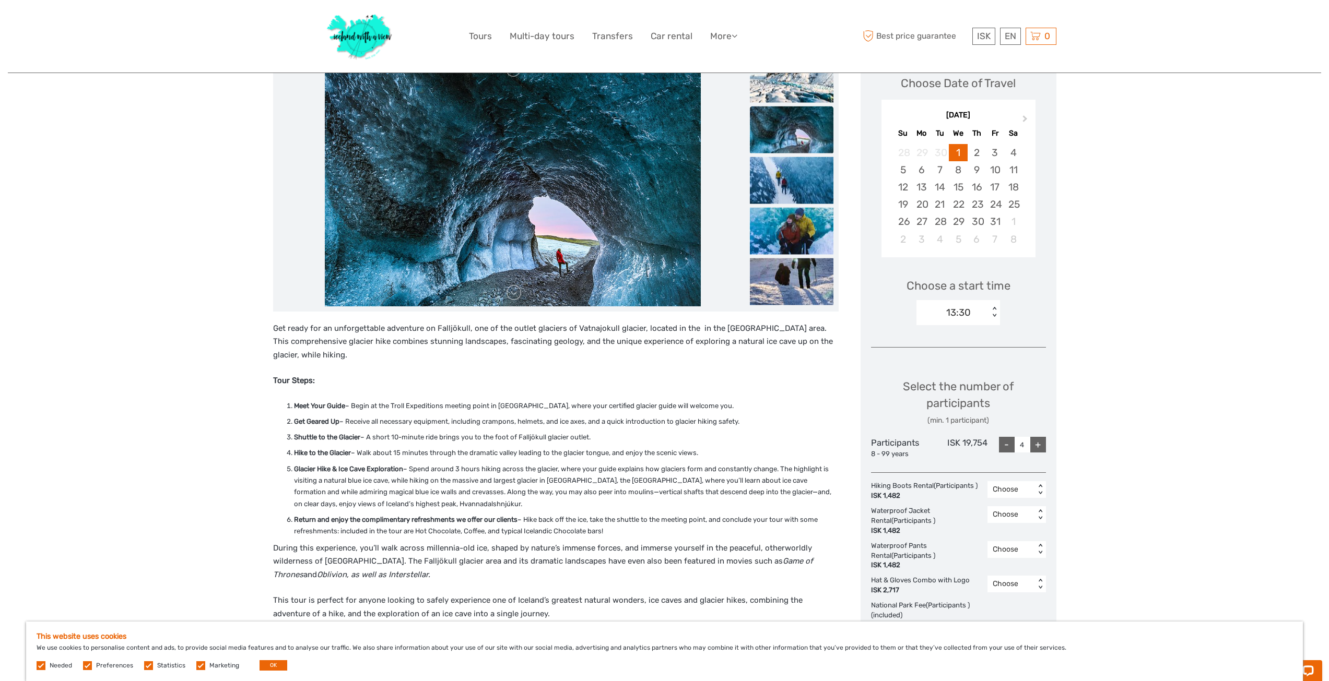
scroll to position [209, 0]
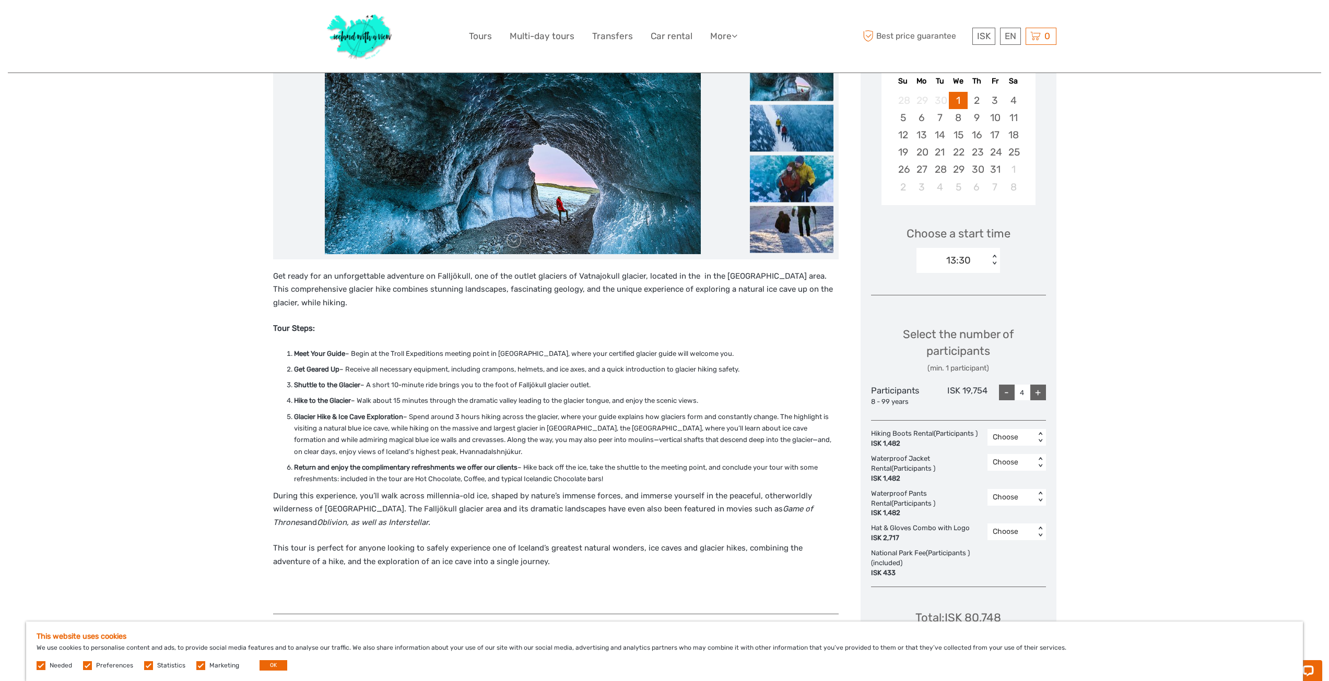
click at [1179, 409] on div "Region / Starts from: Southeast Travel method: Self-Drive 4 hours Verified Oper…" at bounding box center [664, 572] width 1313 height 1562
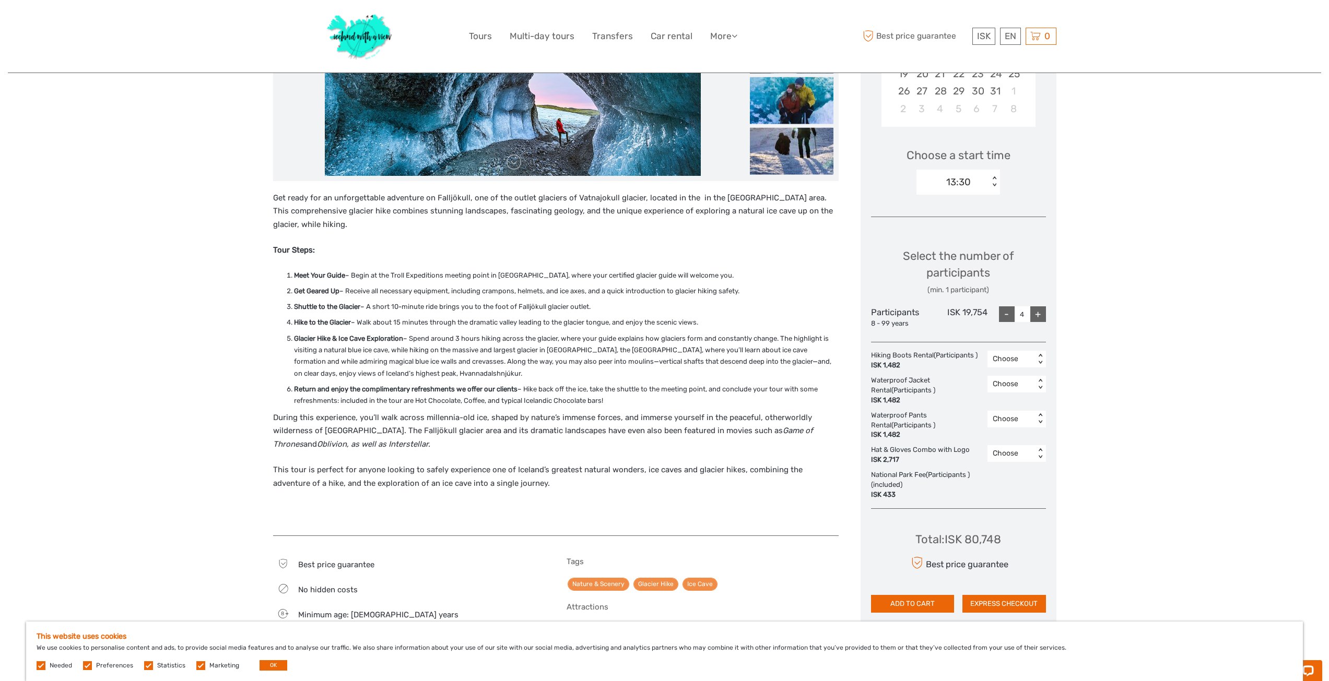
scroll to position [313, 0]
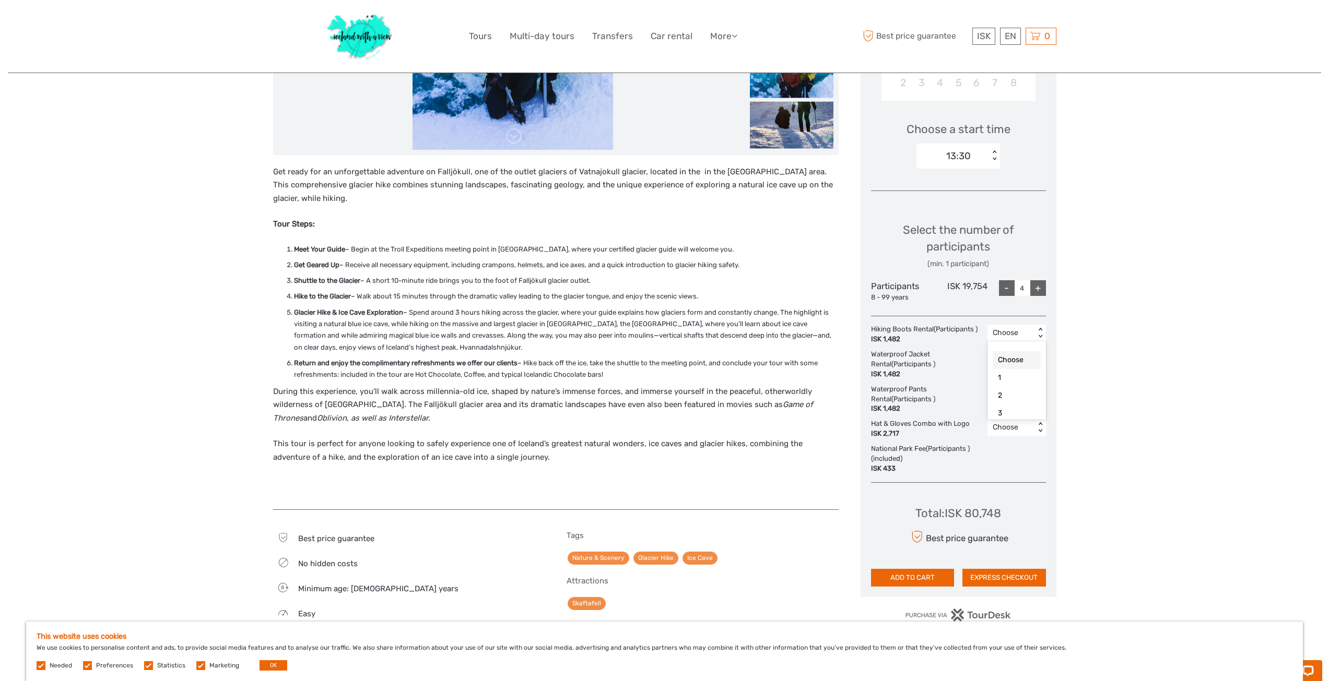
click at [1016, 331] on div "Choose" at bounding box center [1011, 333] width 37 height 10
click at [1138, 376] on div "Region / Starts from: Southeast Travel method: Self-Drive 4 hours Verified Oper…" at bounding box center [664, 468] width 1313 height 1562
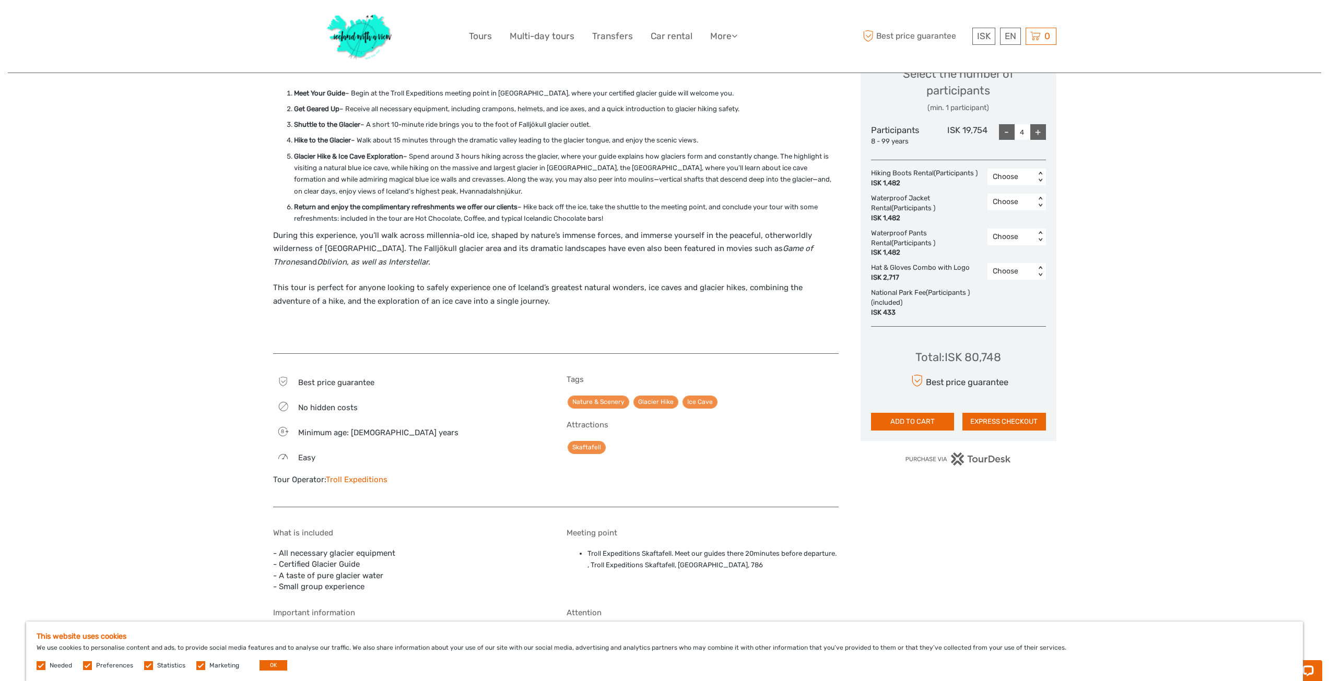
scroll to position [470, 0]
click at [374, 476] on link "Troll Expeditions" at bounding box center [357, 479] width 62 height 9
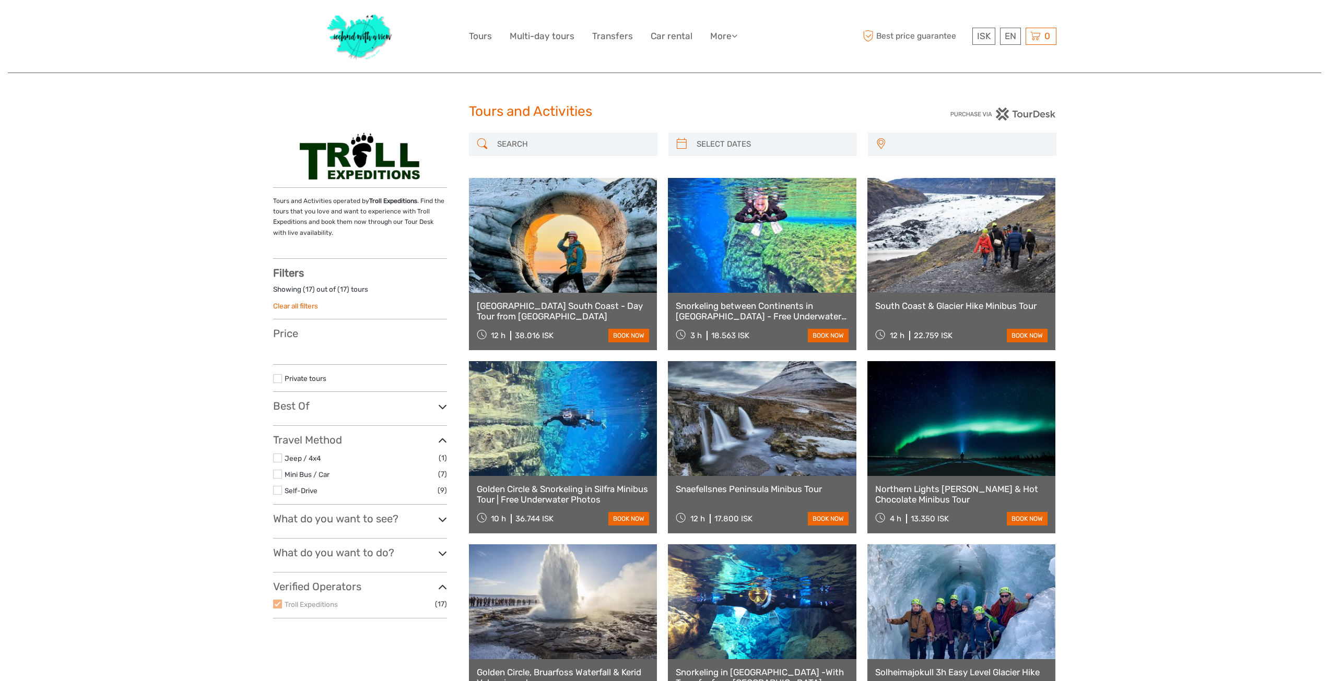
select select
